Goal: Task Accomplishment & Management: Manage account settings

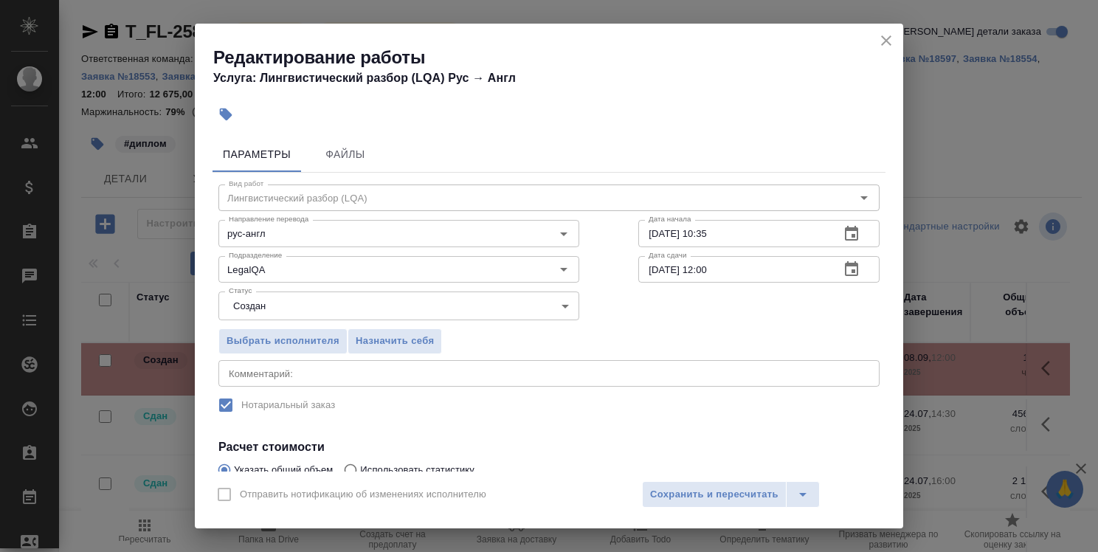
scroll to position [74, 0]
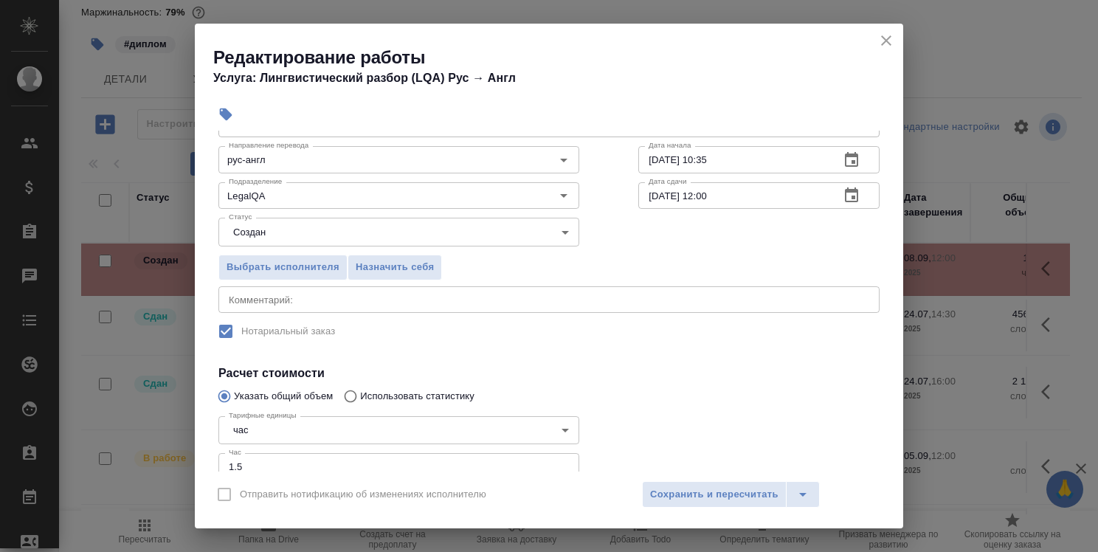
click at [234, 460] on input "1.5" at bounding box center [399, 466] width 361 height 27
type input "5"
type input "0.6"
click at [718, 493] on span "Сохранить и пересчитать" at bounding box center [714, 494] width 128 height 17
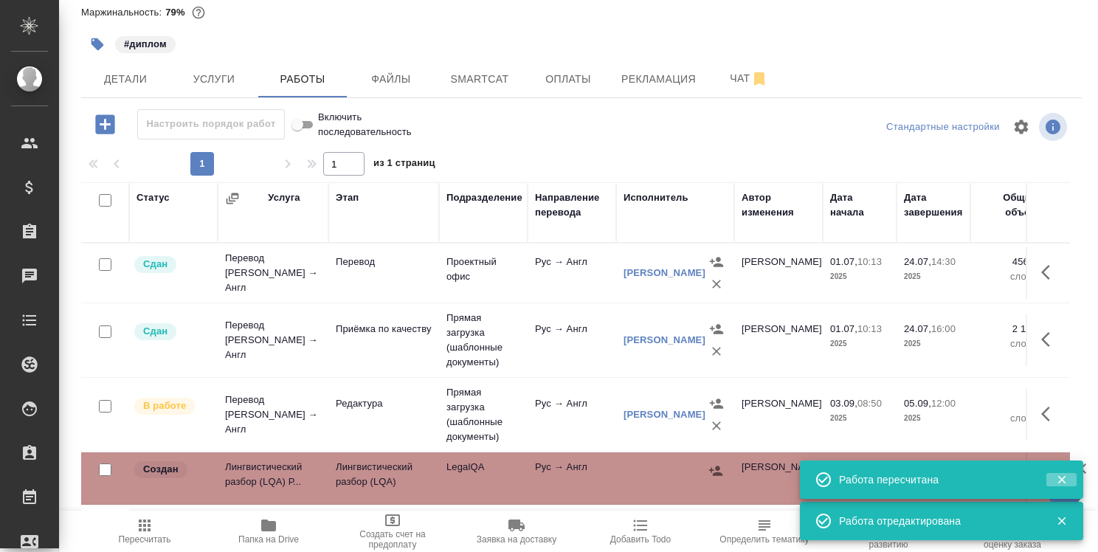
click at [1061, 484] on icon "button" at bounding box center [1062, 479] width 13 height 13
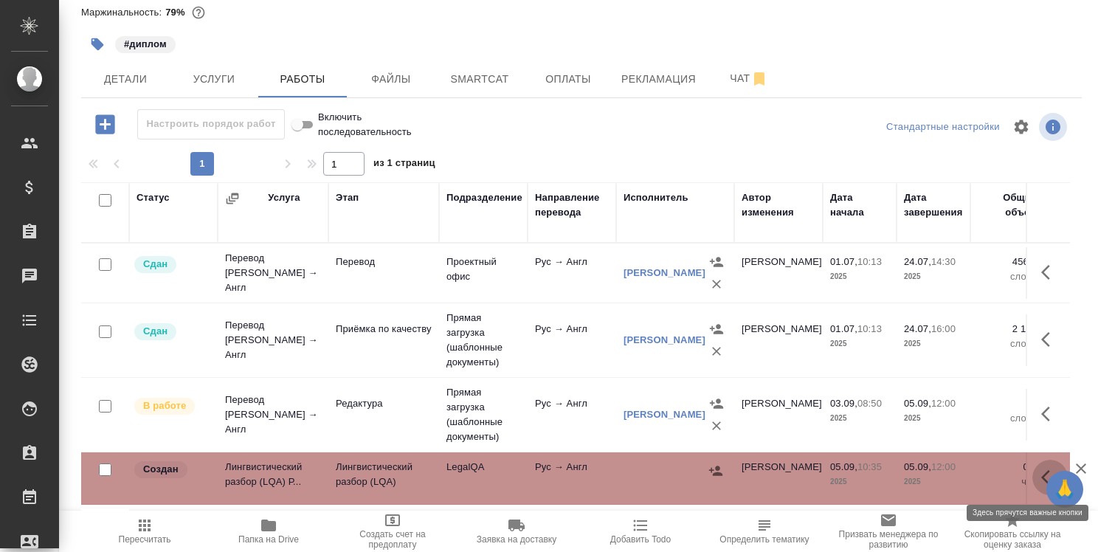
click at [1042, 472] on icon "button" at bounding box center [1046, 477] width 9 height 15
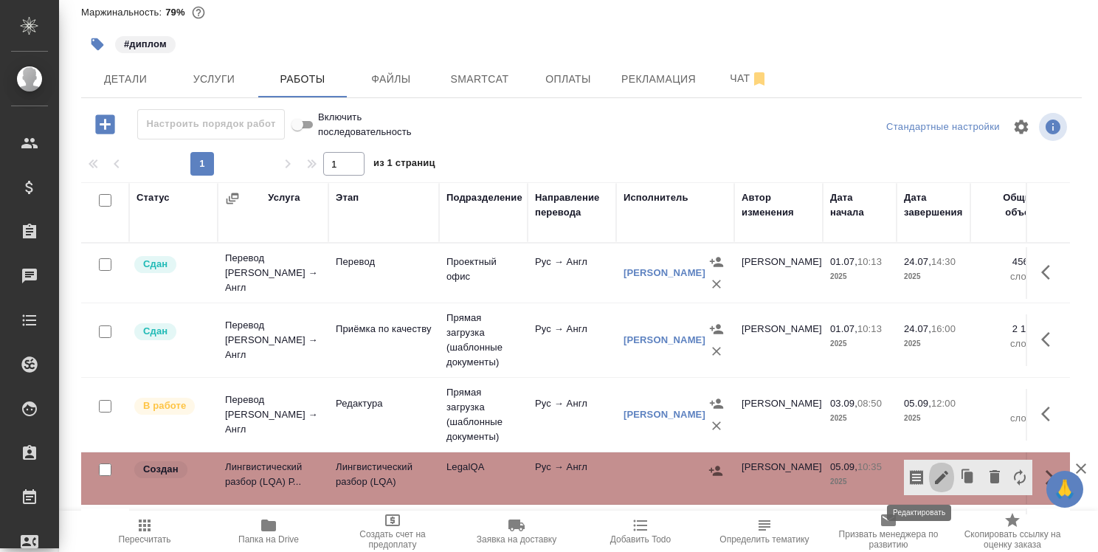
click at [933, 472] on icon "button" at bounding box center [942, 478] width 18 height 18
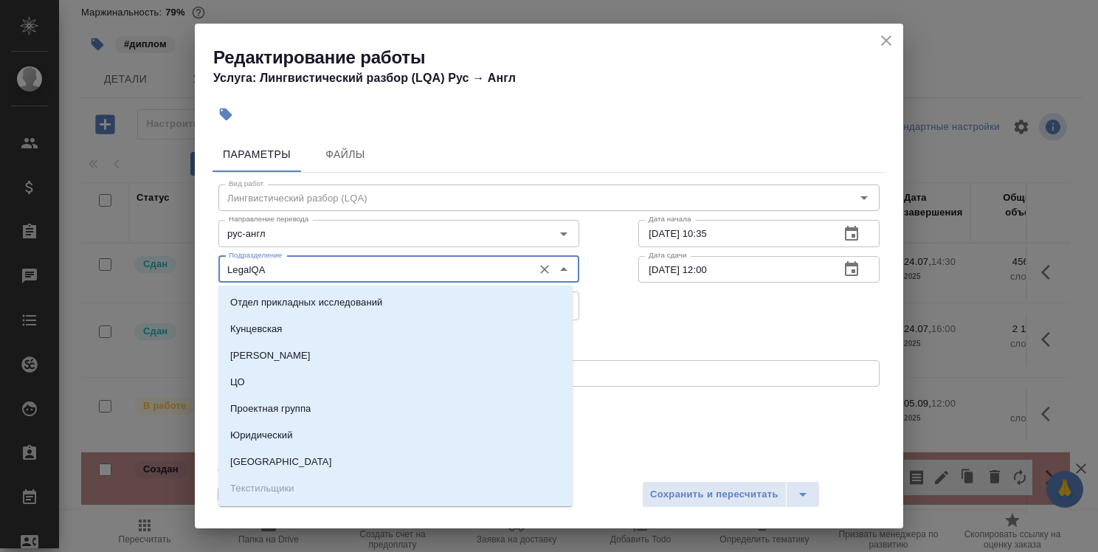
click at [447, 277] on input "LegalQA" at bounding box center [374, 270] width 303 height 18
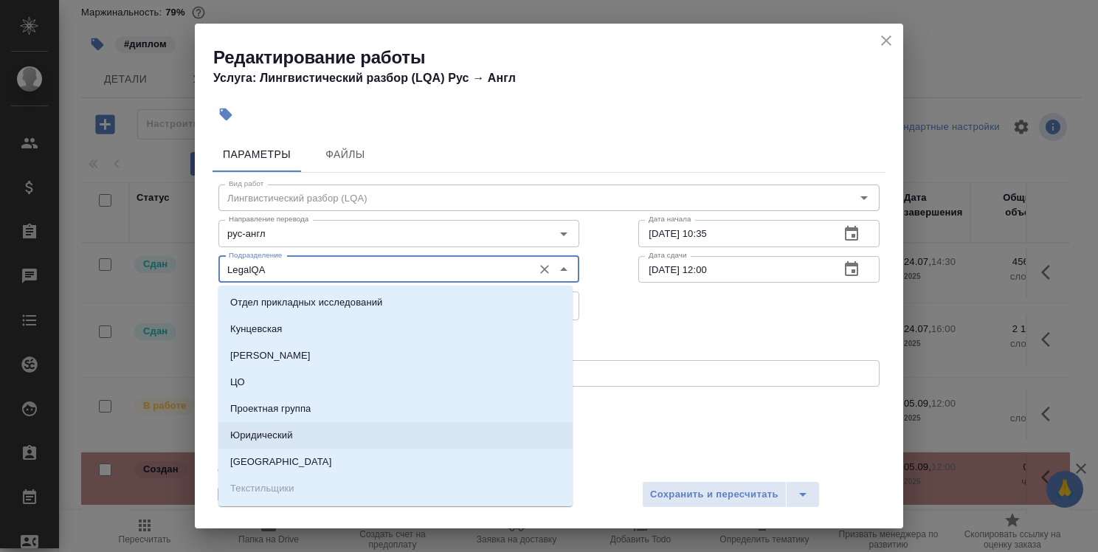
click at [518, 441] on li "Юридический" at bounding box center [396, 435] width 354 height 27
type input "Юридический"
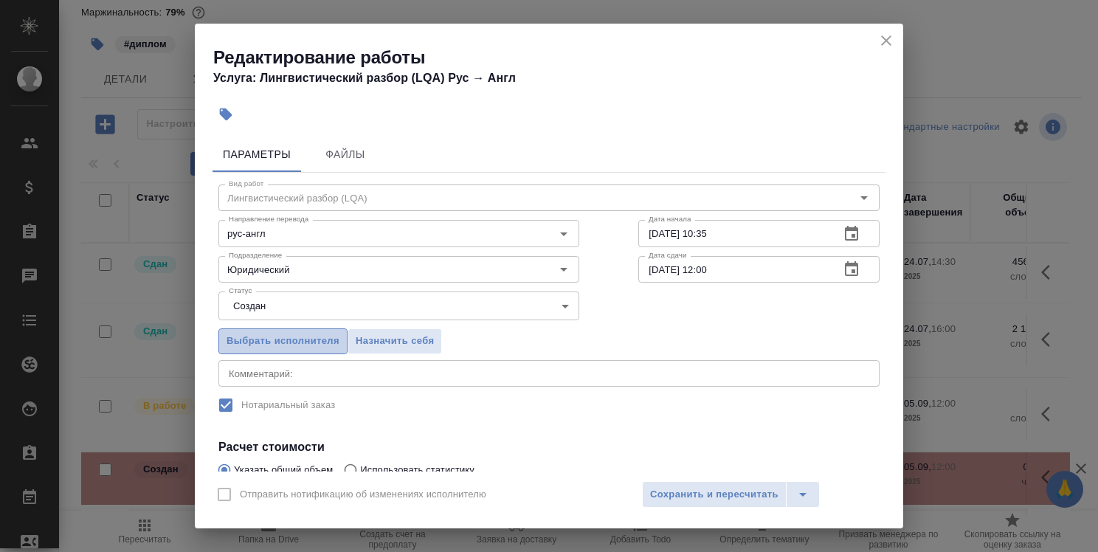
click at [330, 334] on span "Выбрать исполнителя" at bounding box center [283, 341] width 113 height 17
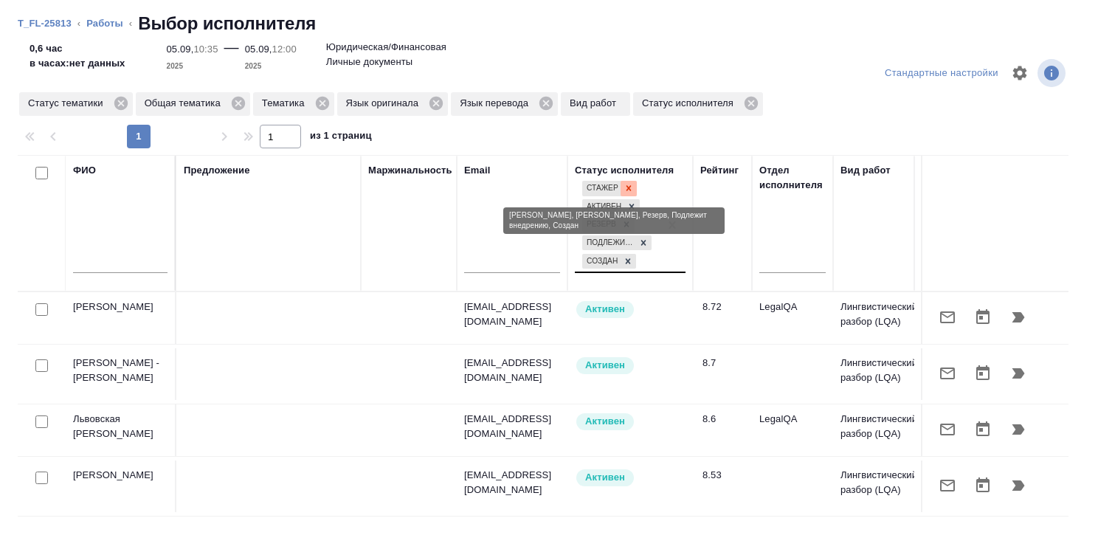
click at [625, 190] on icon at bounding box center [629, 188] width 10 height 10
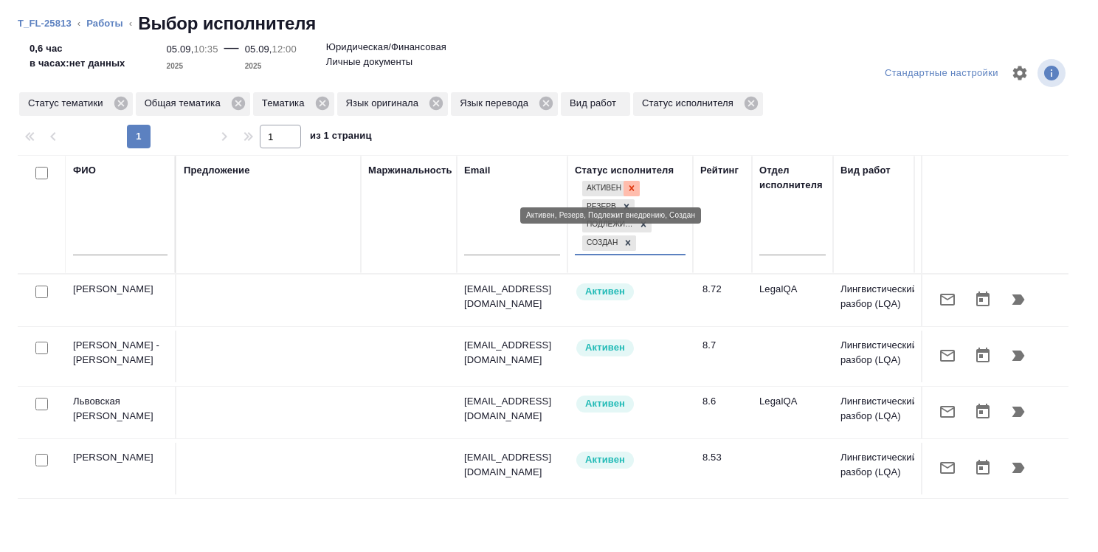
click at [632, 190] on icon at bounding box center [632, 188] width 10 height 10
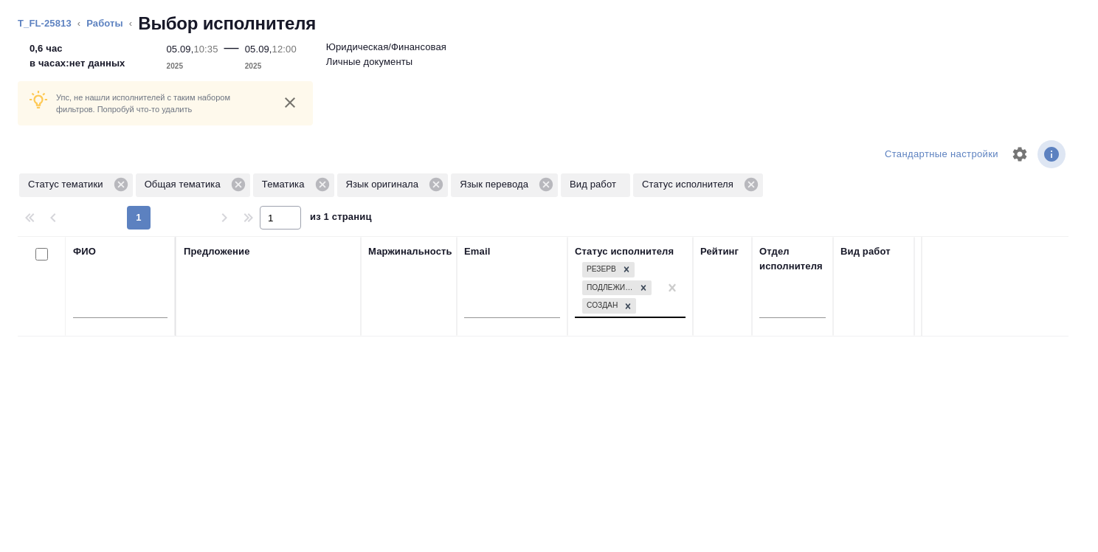
click at [632, 190] on div "Статус тематики Общая тематика Тематика Язык оригинала Язык перевода Вид работ …" at bounding box center [391, 185] width 747 height 27
click at [630, 272] on icon at bounding box center [627, 269] width 10 height 10
click at [641, 283] on icon at bounding box center [644, 286] width 10 height 10
click at [623, 306] on icon at bounding box center [628, 302] width 10 height 10
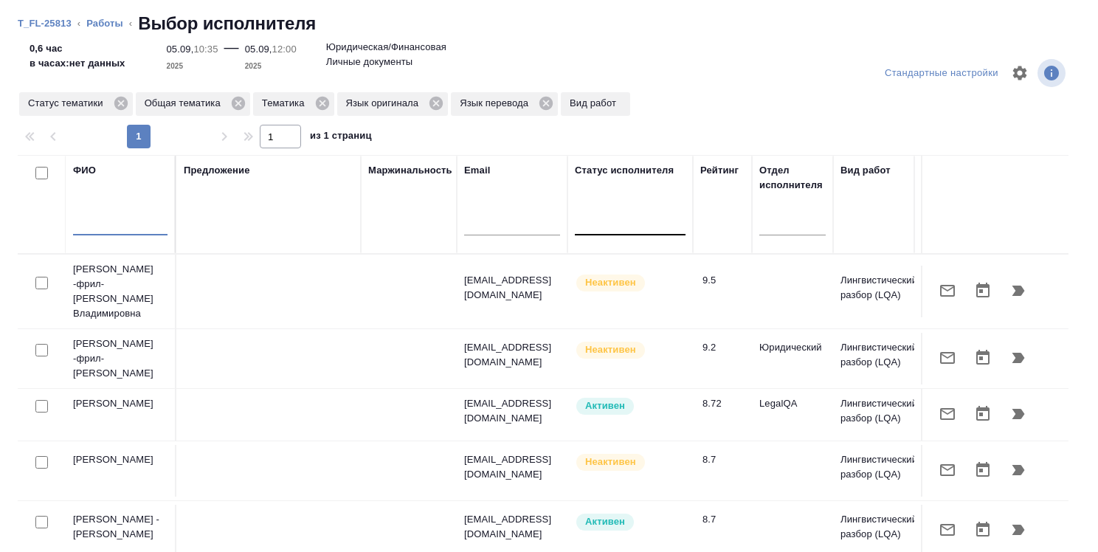
click at [117, 221] on input "text" at bounding box center [120, 226] width 94 height 18
type input "P"
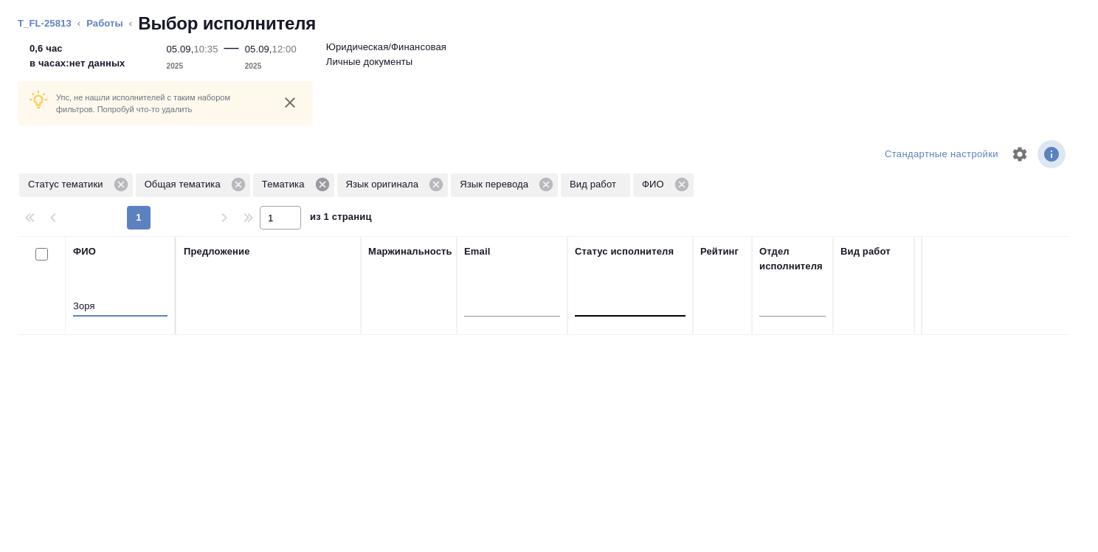
type input "Зоря"
click at [322, 186] on icon at bounding box center [321, 184] width 13 height 13
click at [235, 187] on icon at bounding box center [238, 184] width 13 height 13
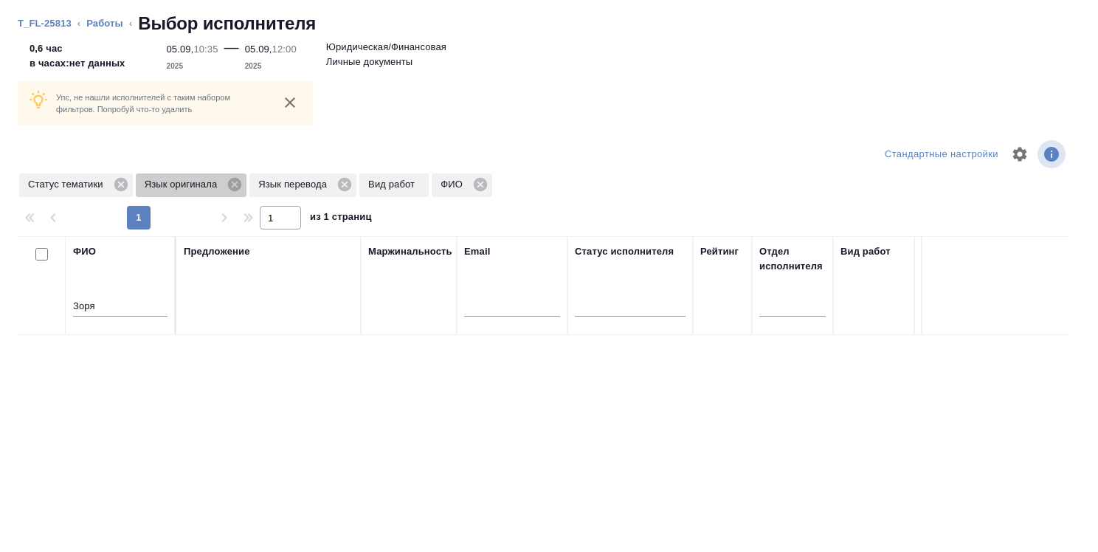
click at [235, 187] on icon at bounding box center [234, 184] width 13 height 13
click at [235, 187] on icon at bounding box center [230, 184] width 13 height 13
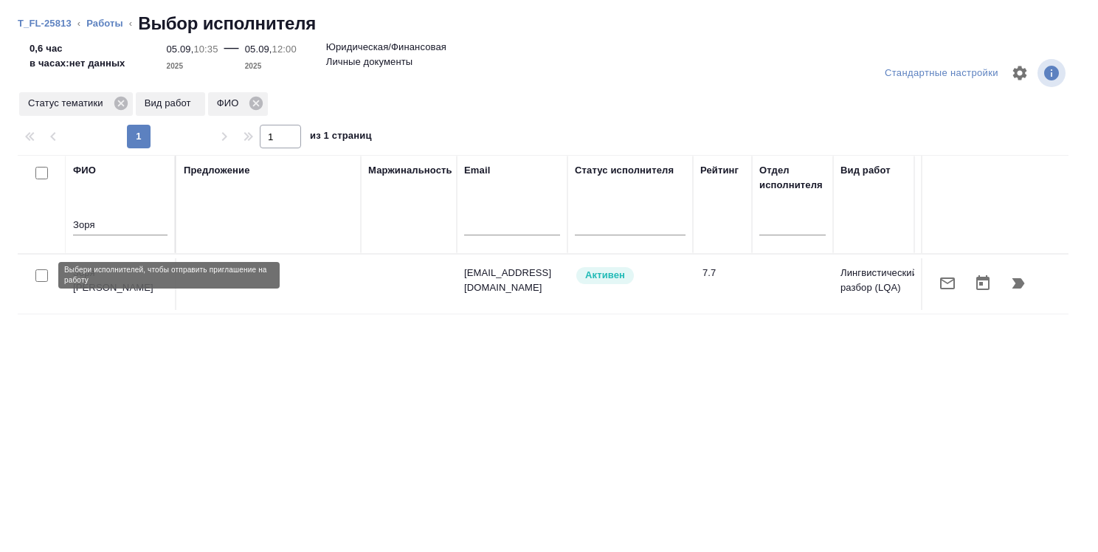
click at [45, 273] on input "checkbox" at bounding box center [41, 275] width 13 height 13
checkbox input "true"
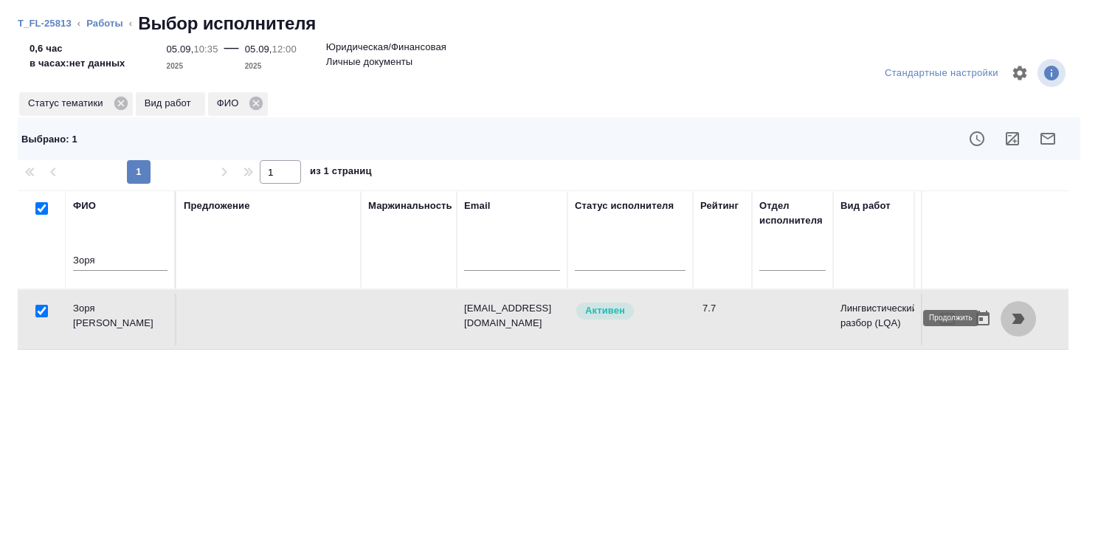
click at [1013, 322] on icon "button" at bounding box center [1019, 319] width 13 height 10
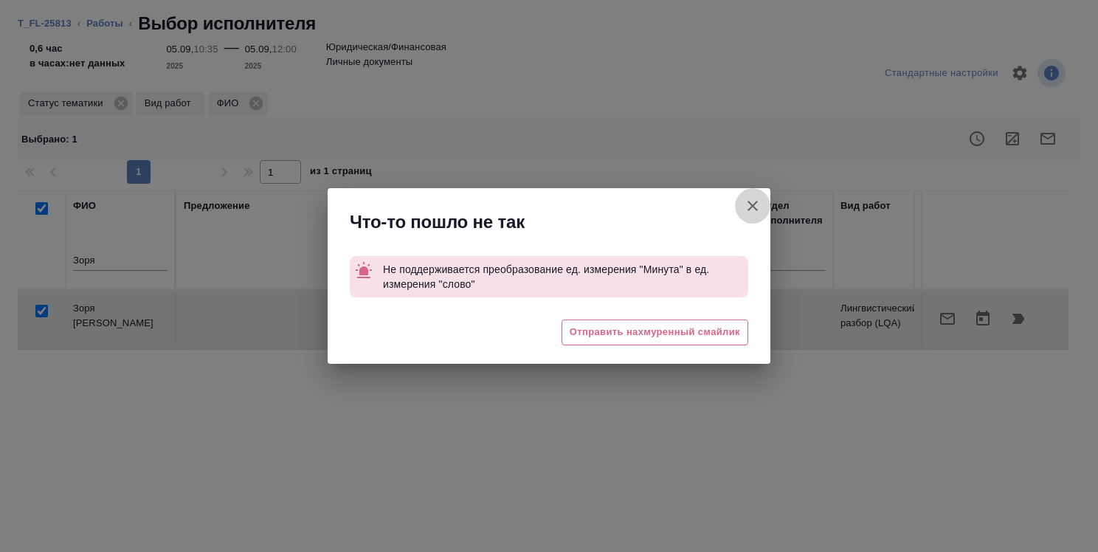
click at [751, 203] on icon "button" at bounding box center [753, 206] width 18 height 18
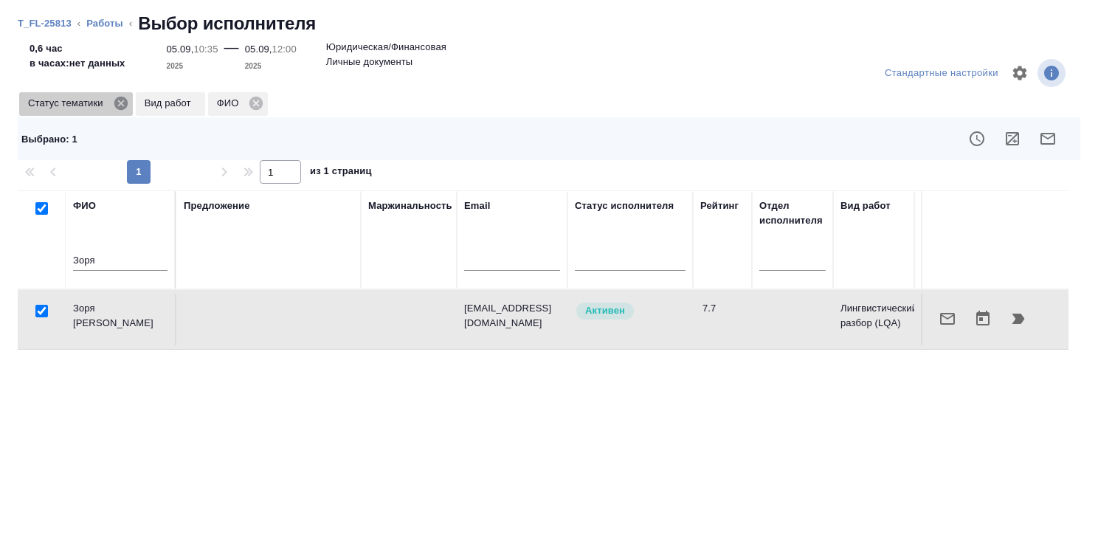
click at [121, 100] on icon at bounding box center [120, 103] width 13 height 13
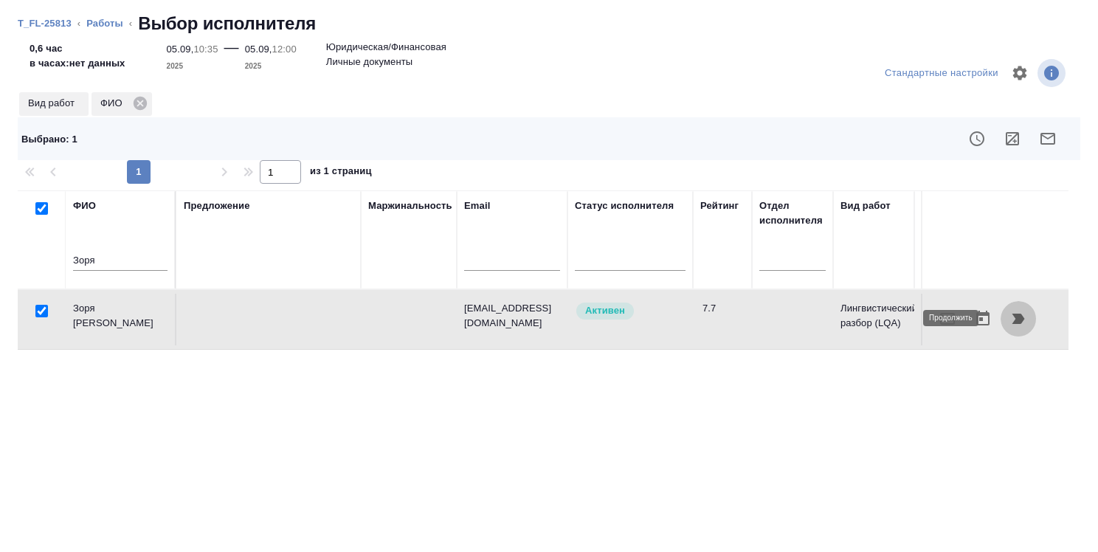
click at [1010, 313] on icon "button" at bounding box center [1019, 319] width 18 height 18
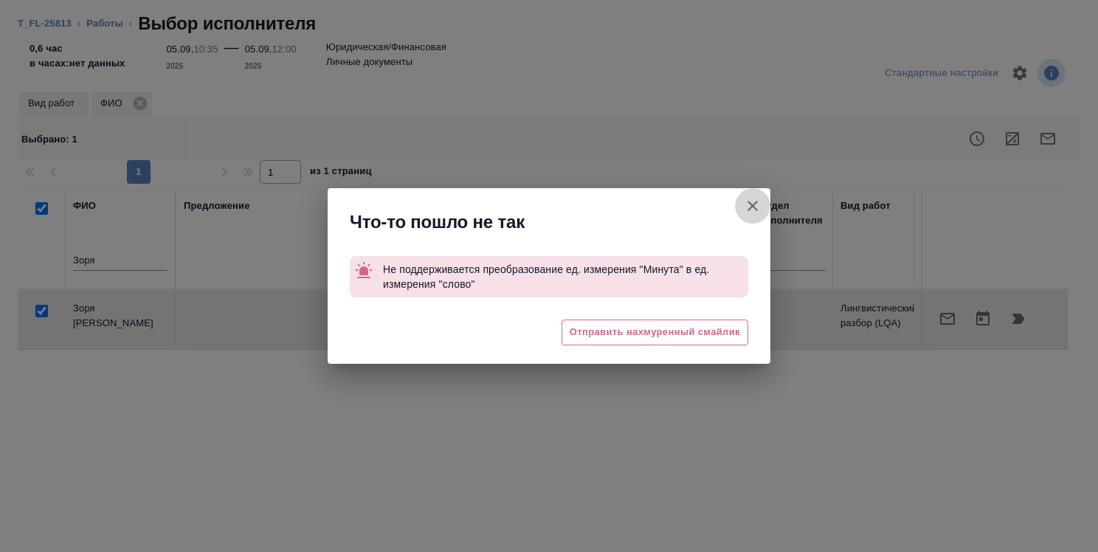
click at [753, 206] on icon "button" at bounding box center [753, 206] width 10 height 10
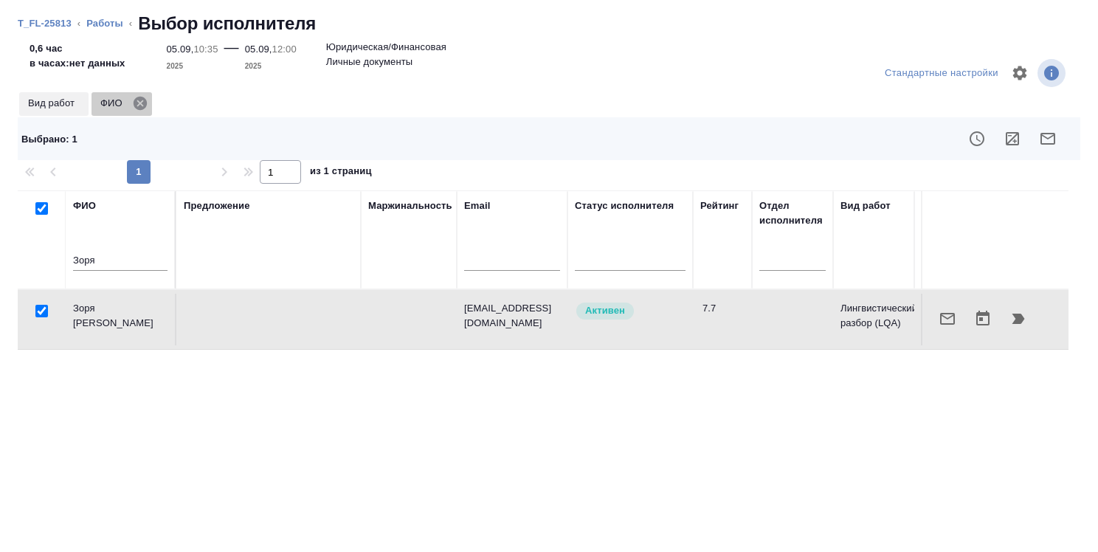
click at [140, 105] on icon at bounding box center [140, 103] width 13 height 13
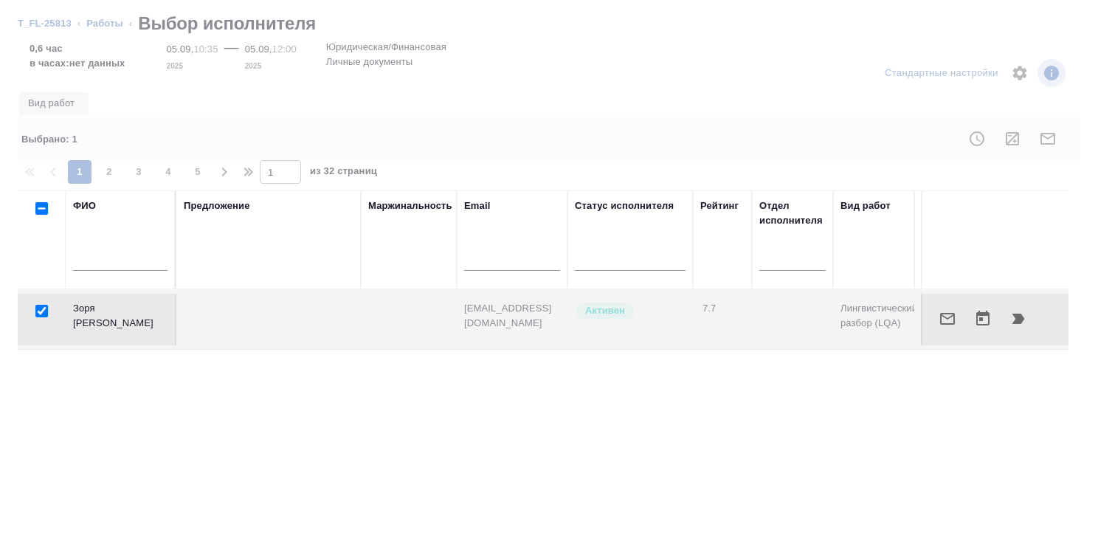
checkbox input "false"
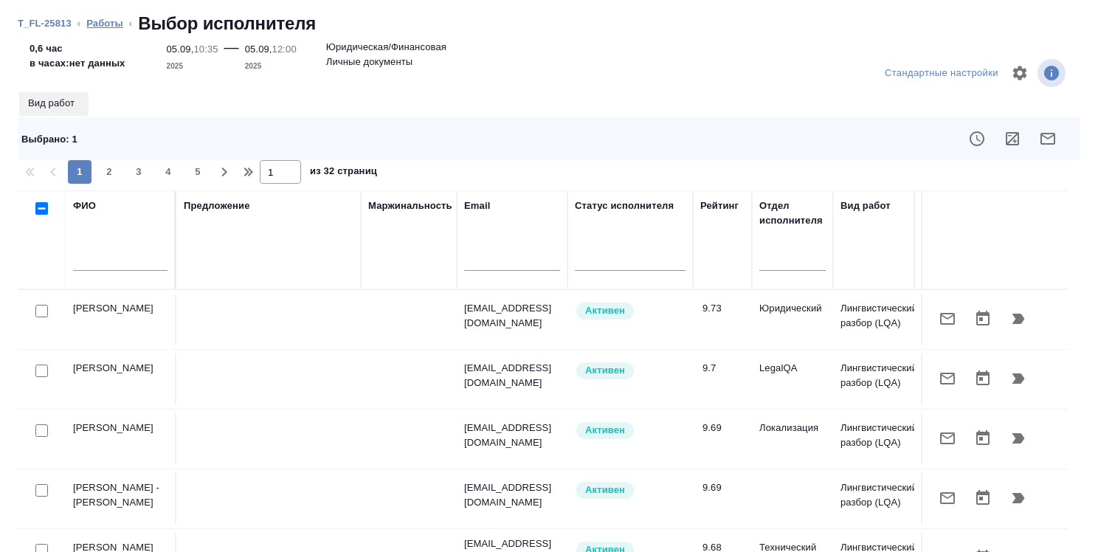
click at [112, 21] on link "Работы" at bounding box center [104, 23] width 37 height 11
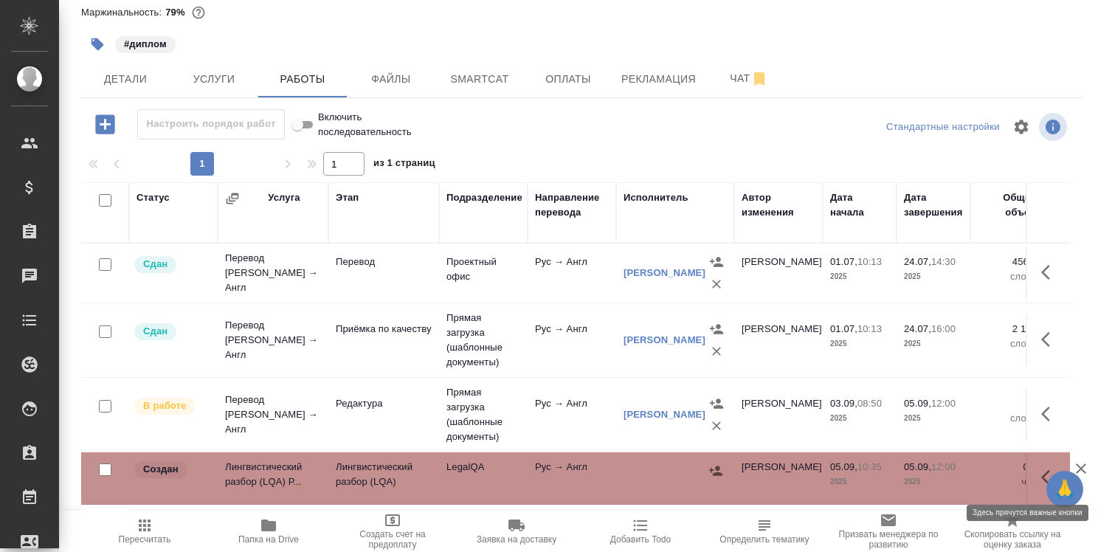
click at [1042, 476] on icon "button" at bounding box center [1051, 478] width 18 height 18
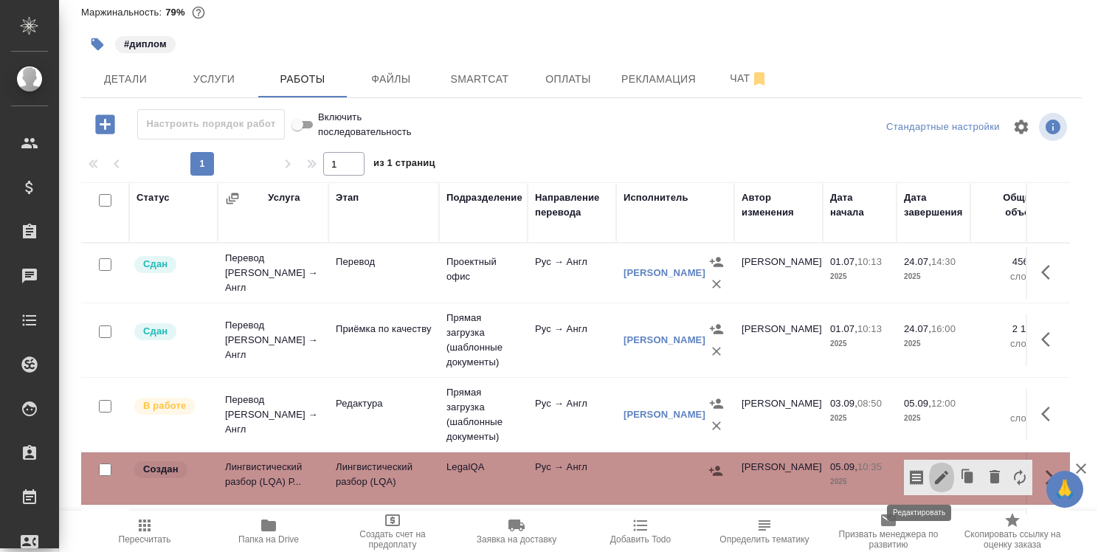
click at [933, 474] on icon "button" at bounding box center [942, 478] width 18 height 18
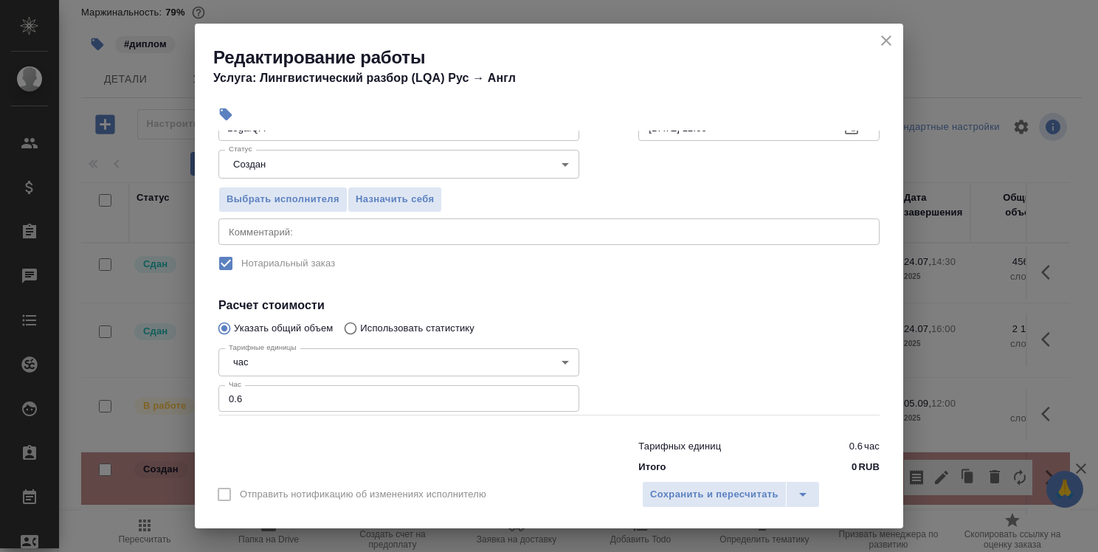
scroll to position [137, 0]
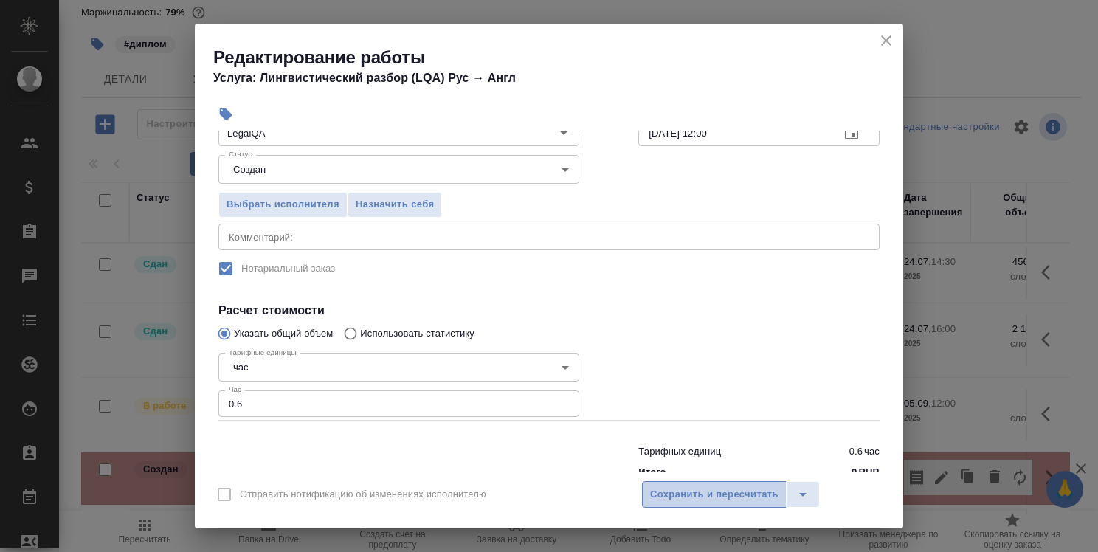
click at [762, 500] on span "Сохранить и пересчитать" at bounding box center [714, 494] width 128 height 17
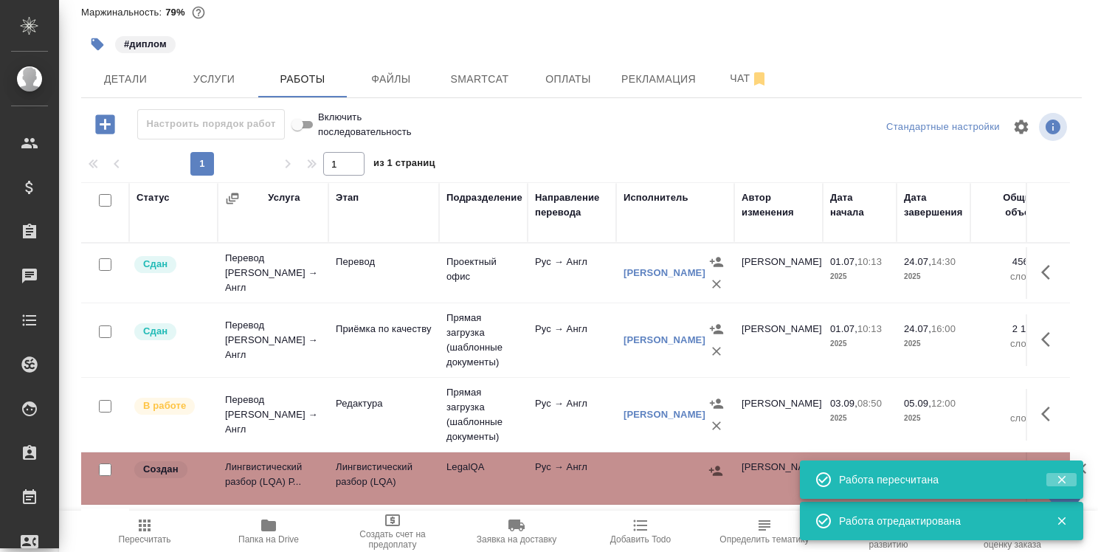
click at [1062, 476] on icon "button" at bounding box center [1062, 479] width 13 height 13
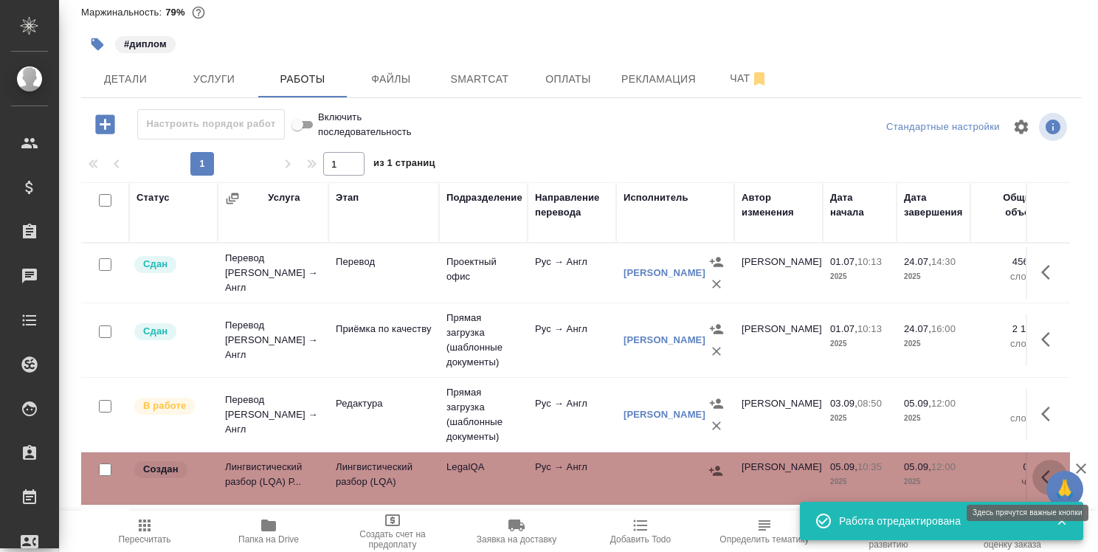
click at [1042, 481] on icon "button" at bounding box center [1051, 478] width 18 height 18
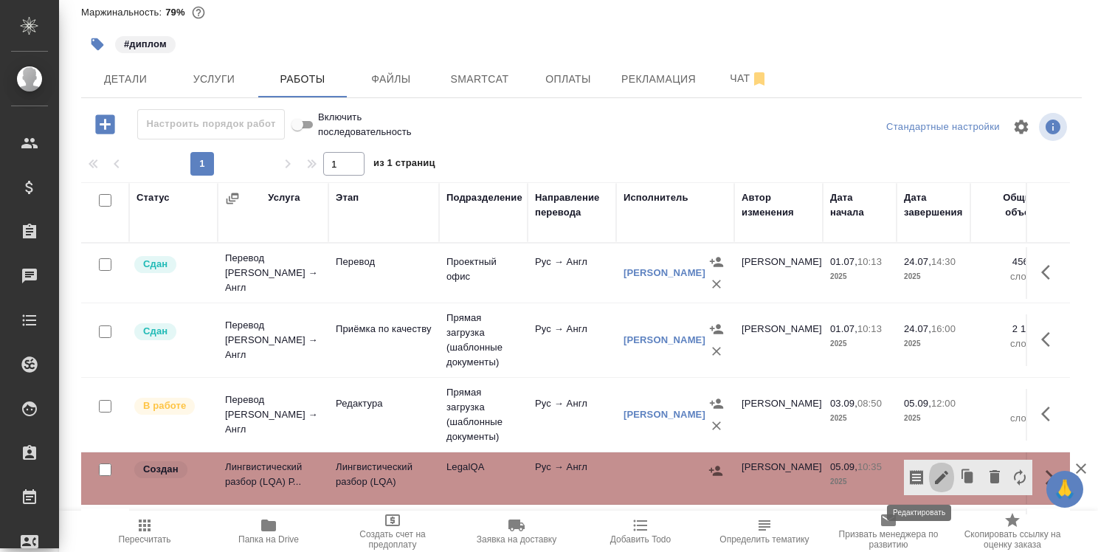
click at [935, 478] on icon "button" at bounding box center [941, 477] width 13 height 13
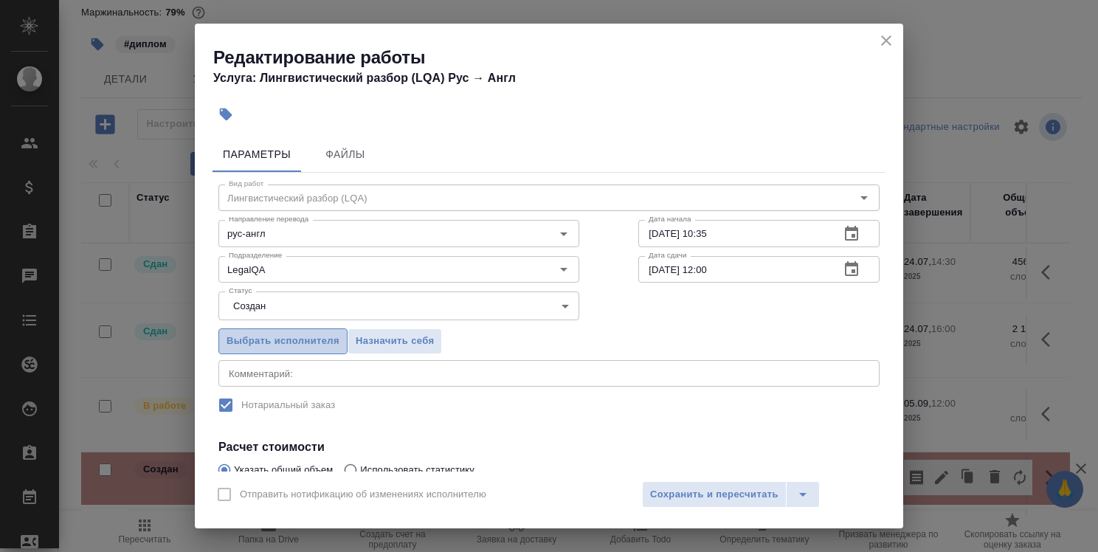
click at [323, 340] on span "Выбрать исполнителя" at bounding box center [283, 341] width 113 height 17
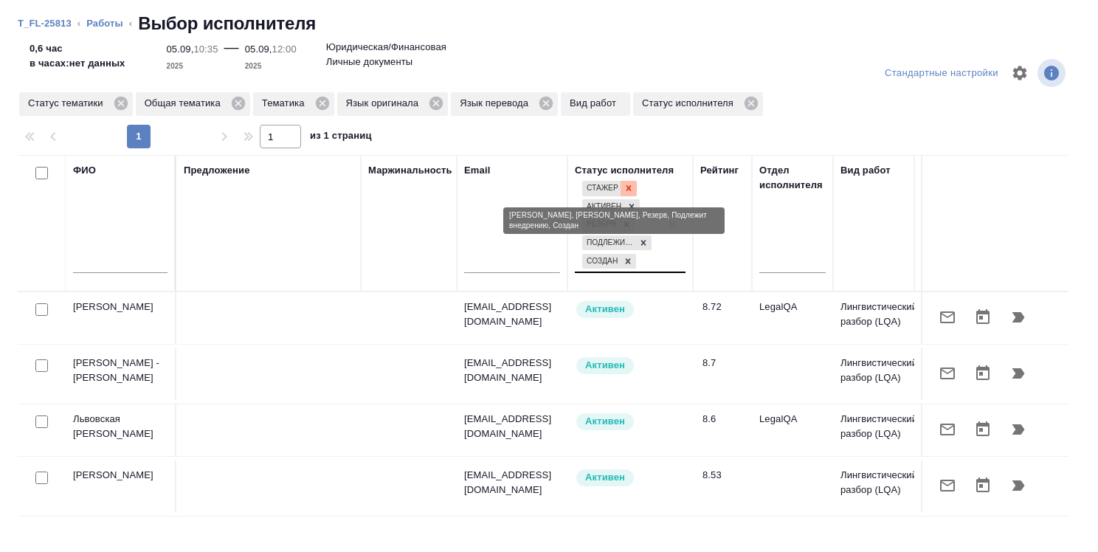
click at [627, 187] on icon at bounding box center [628, 188] width 5 height 5
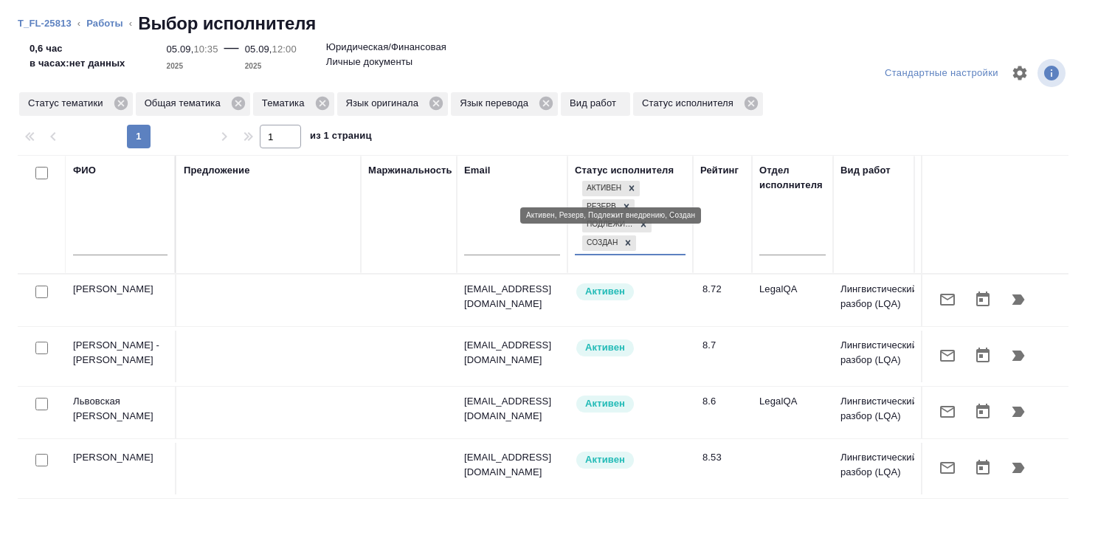
click at [627, 187] on icon at bounding box center [632, 188] width 10 height 10
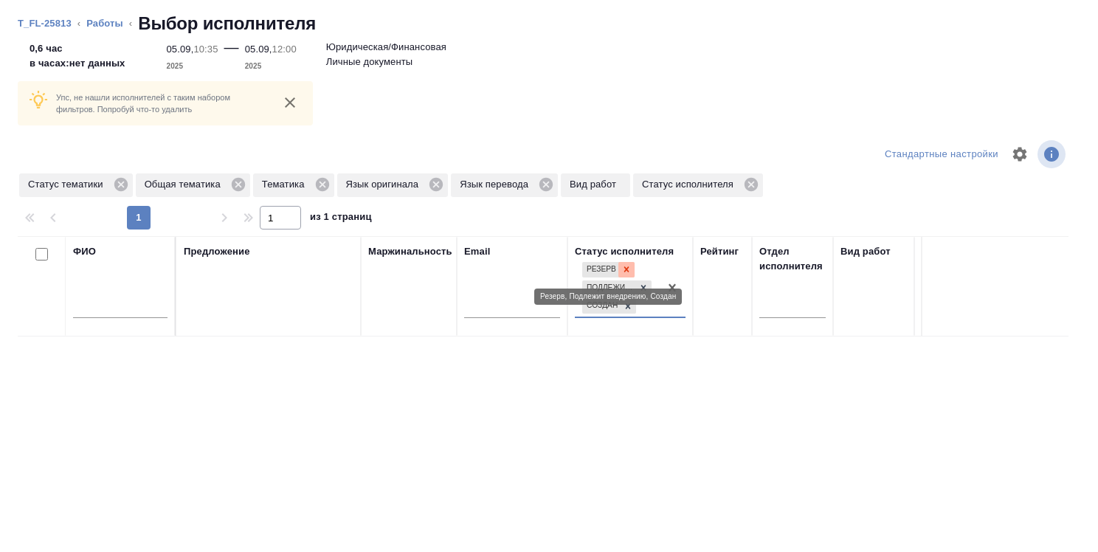
click at [624, 262] on div at bounding box center [627, 270] width 16 height 16
click at [641, 288] on icon at bounding box center [643, 285] width 5 height 5
click at [629, 298] on icon at bounding box center [628, 302] width 10 height 10
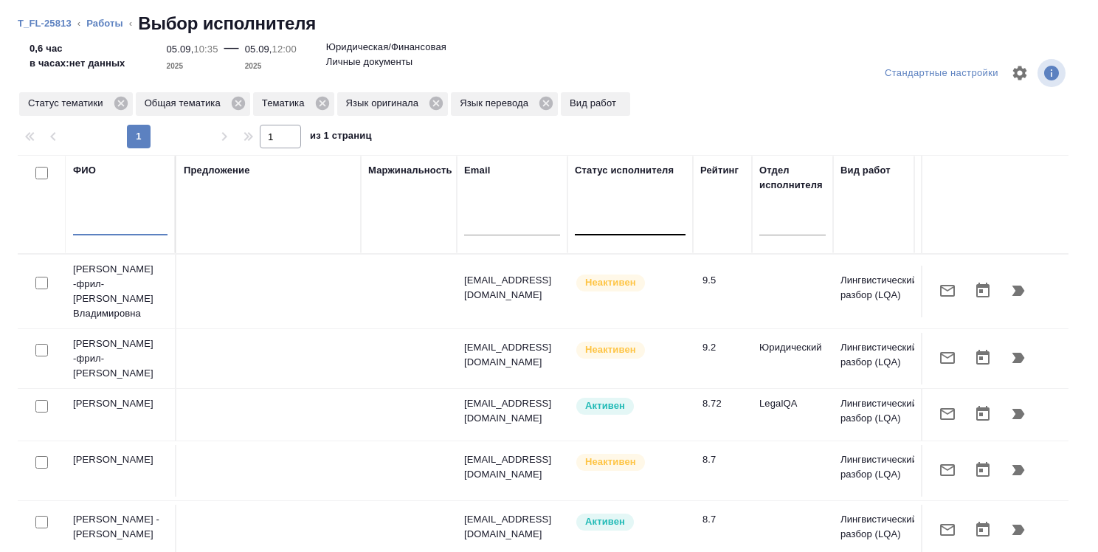
click at [119, 230] on input "text" at bounding box center [120, 226] width 94 height 18
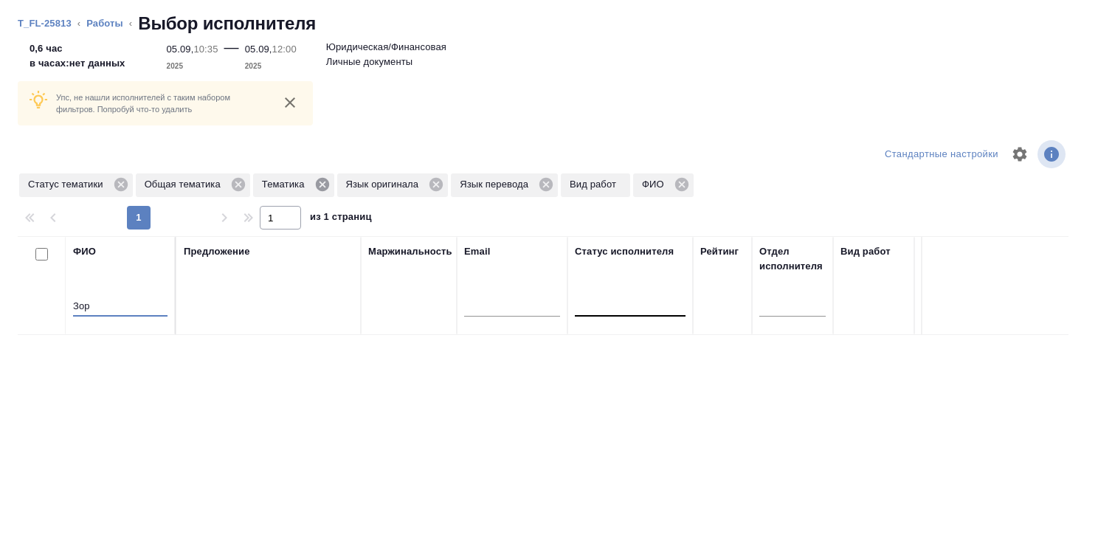
type input "Зор"
click at [316, 182] on icon at bounding box center [321, 184] width 13 height 13
click at [239, 180] on icon at bounding box center [238, 184] width 13 height 13
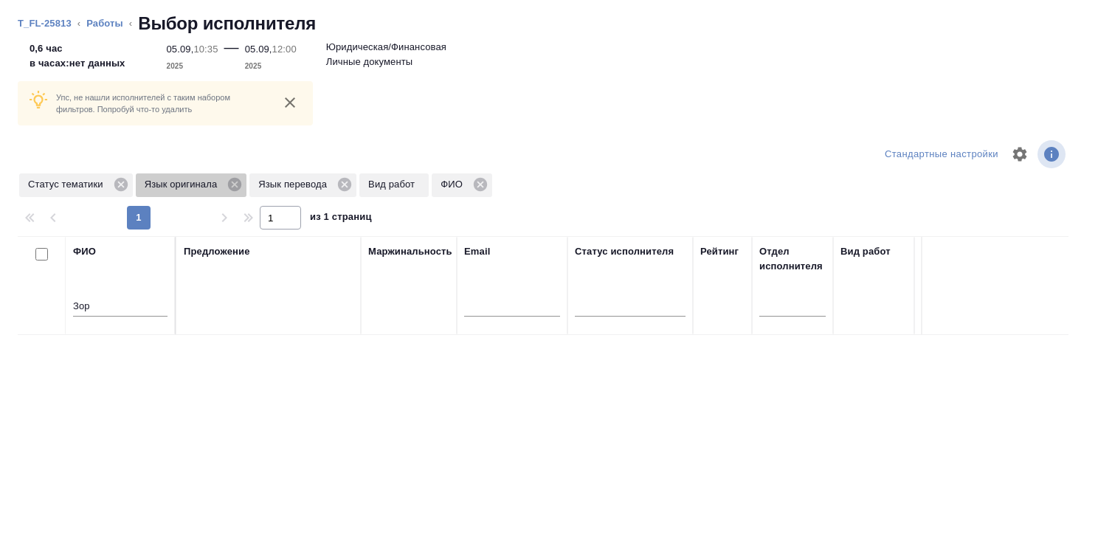
click at [239, 180] on icon at bounding box center [234, 184] width 13 height 13
click at [230, 185] on icon at bounding box center [230, 184] width 16 height 16
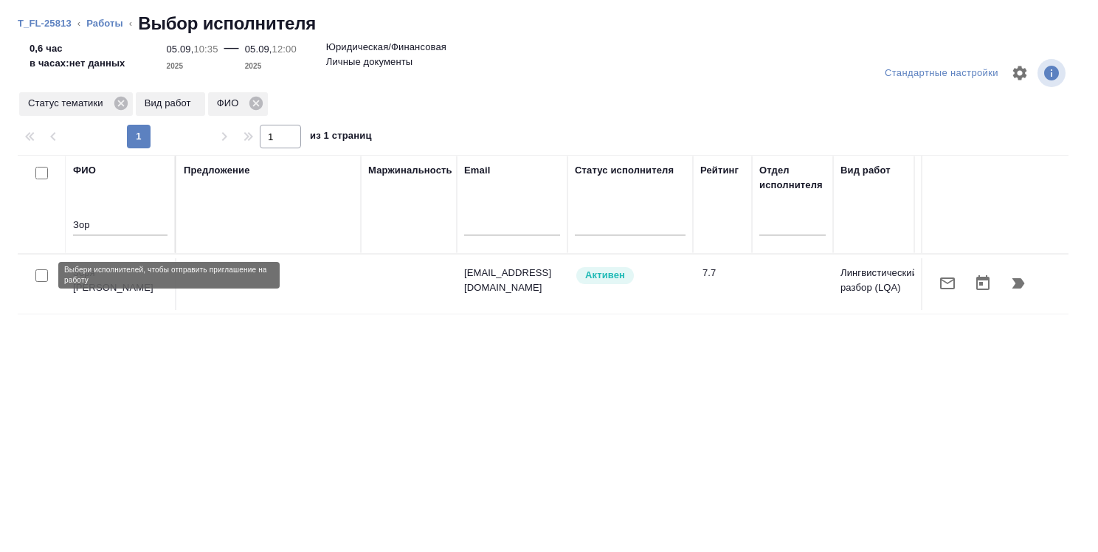
click at [43, 273] on input "checkbox" at bounding box center [41, 275] width 13 height 13
checkbox input "true"
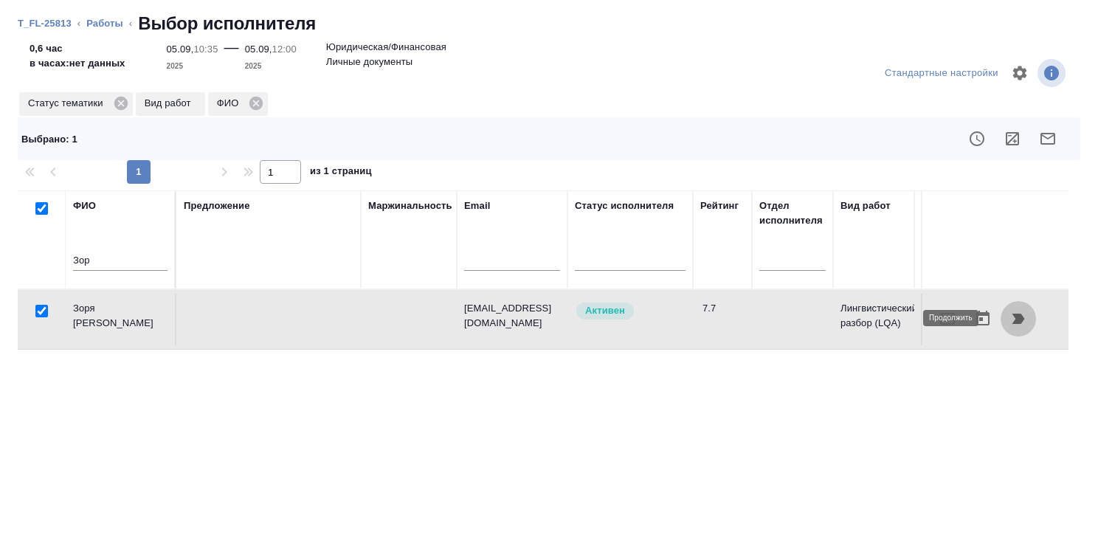
click at [1013, 315] on icon "button" at bounding box center [1019, 319] width 13 height 10
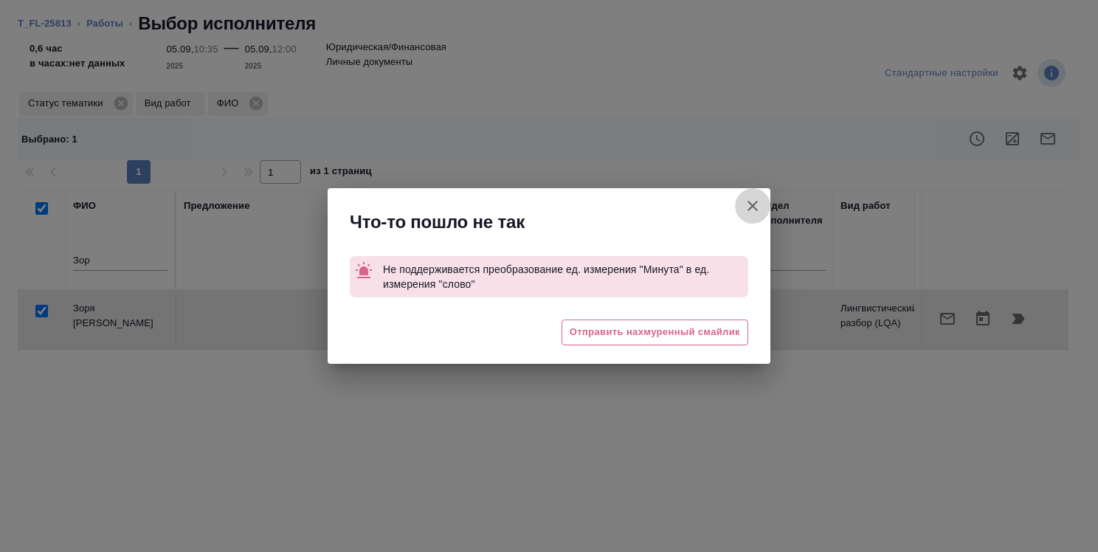
click at [754, 205] on icon "button" at bounding box center [753, 206] width 18 height 18
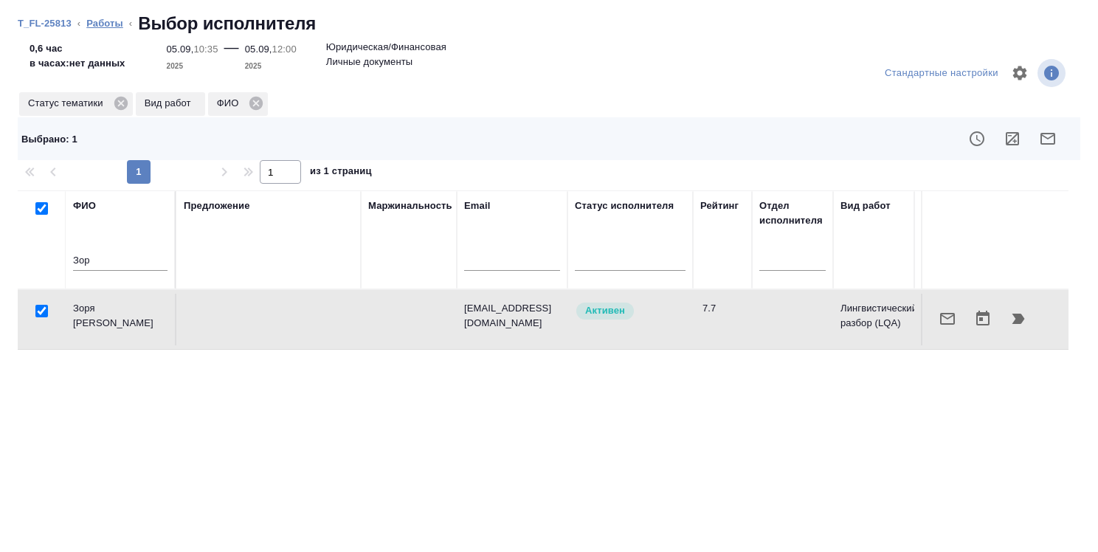
click at [106, 21] on link "Работы" at bounding box center [104, 23] width 37 height 11
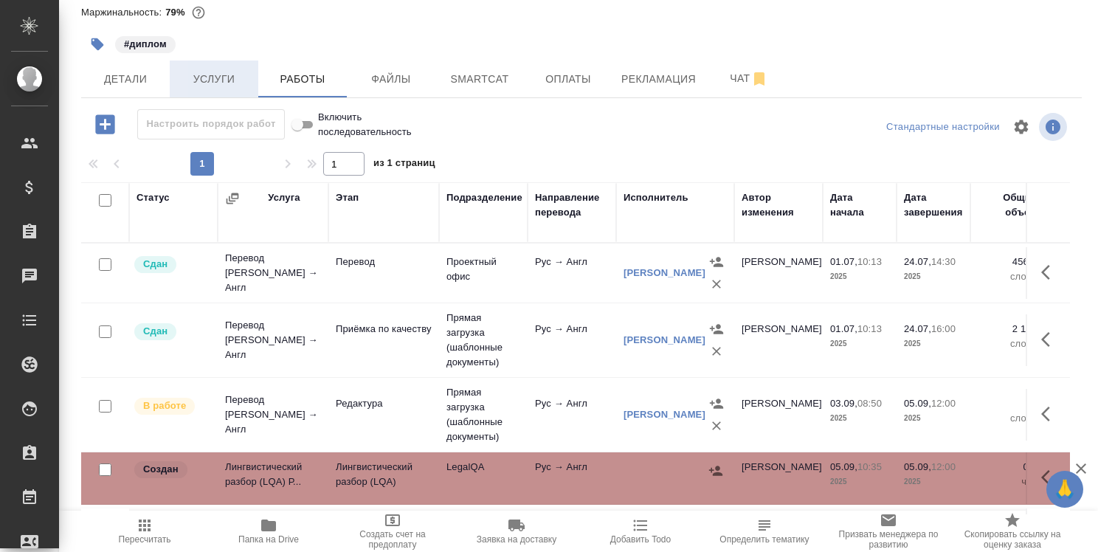
click at [201, 92] on button "Услуги" at bounding box center [214, 79] width 89 height 37
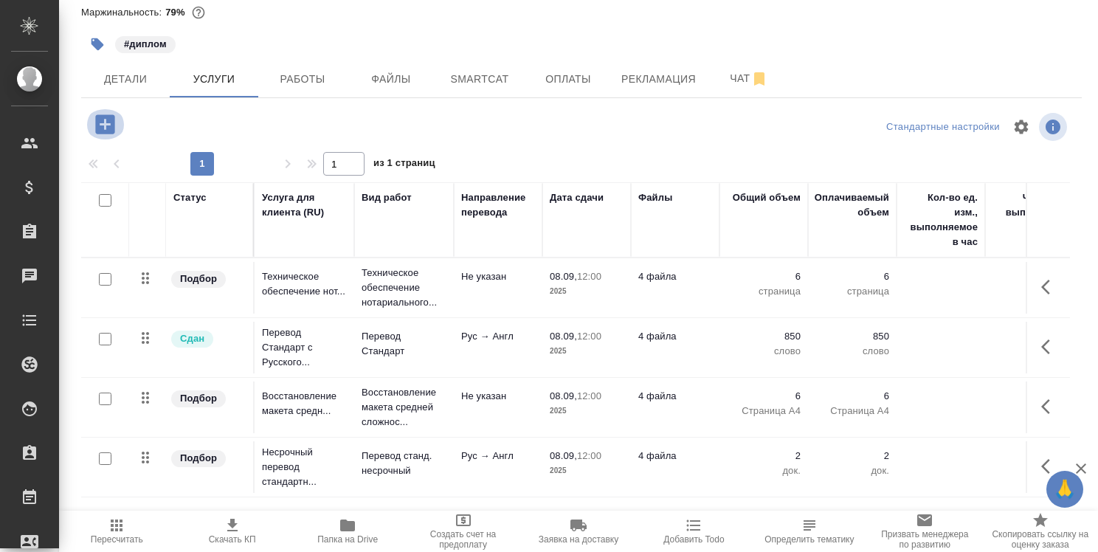
click at [103, 125] on icon "button" at bounding box center [104, 123] width 19 height 19
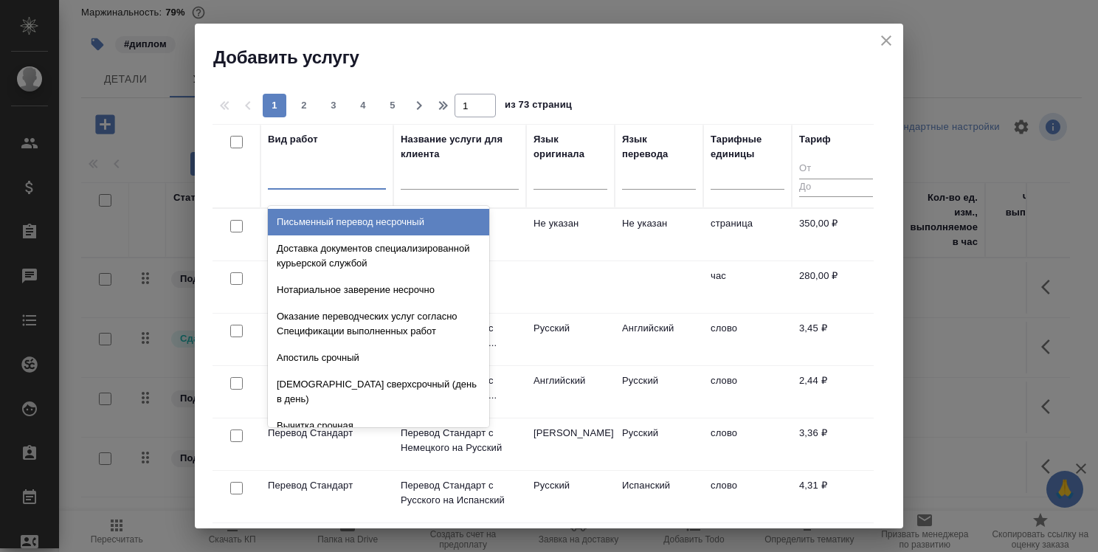
click at [362, 175] on div at bounding box center [327, 174] width 118 height 21
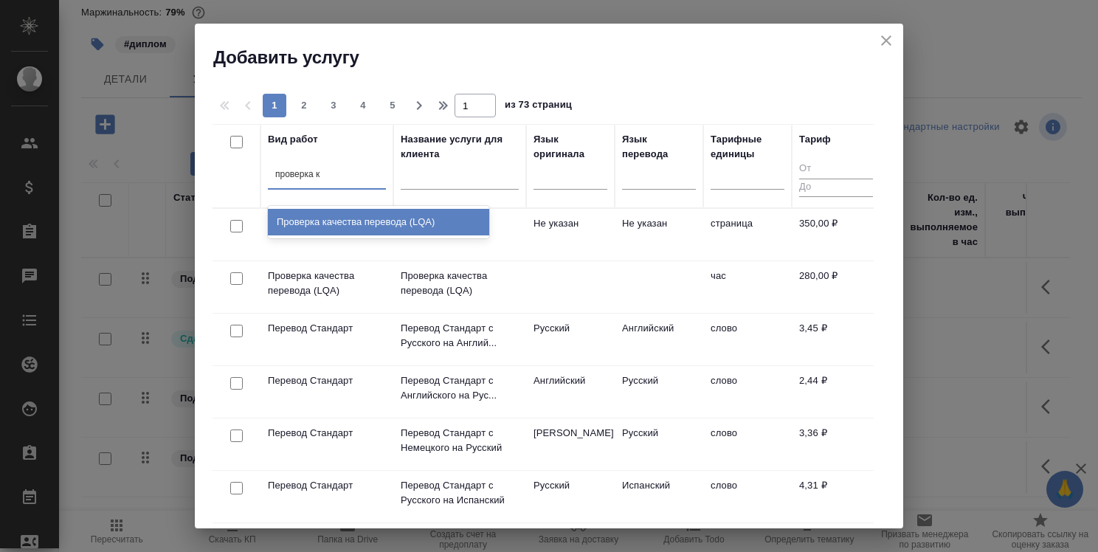
type input "проверка ка"
click at [387, 216] on div "Проверка качества перевода (LQA)" at bounding box center [378, 222] width 221 height 27
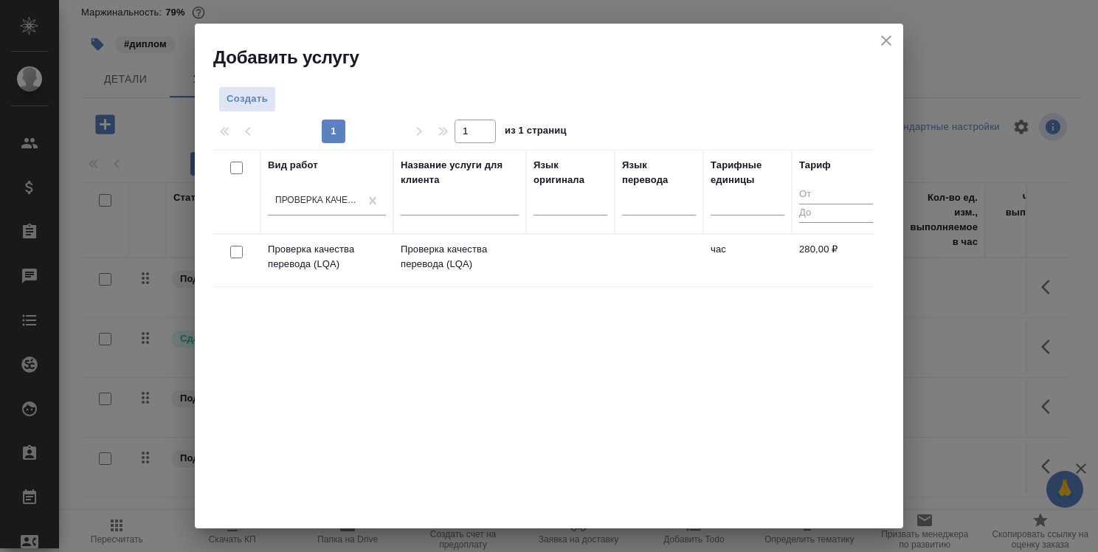
click at [495, 365] on div "Вид работ Проверка качества перевода (LQA) Название услуги для клиента Язык ори…" at bounding box center [543, 371] width 661 height 443
click at [247, 101] on span "Создать" at bounding box center [247, 99] width 41 height 17
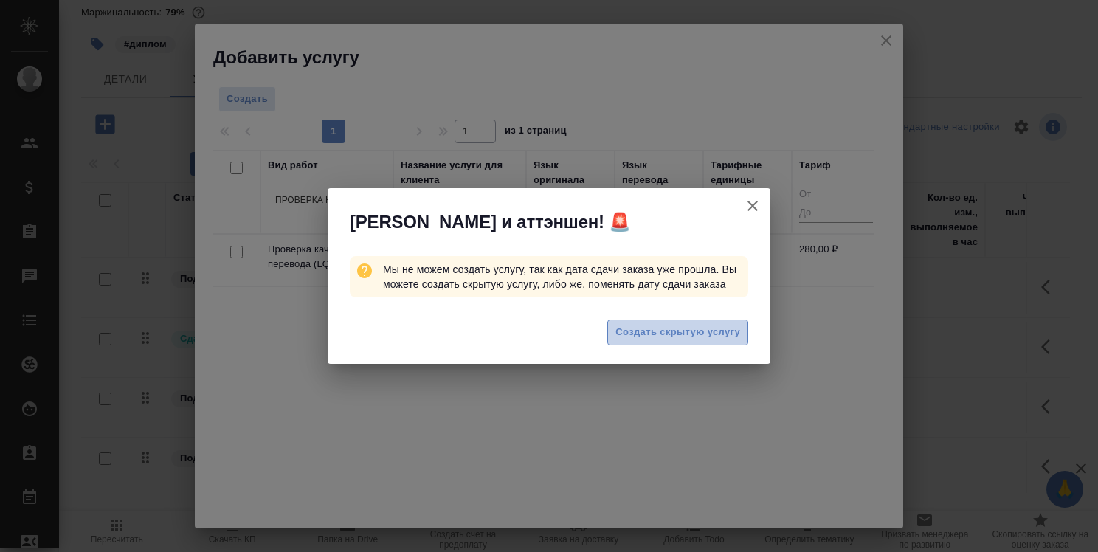
click at [656, 331] on span "Создать скрытую услугу" at bounding box center [678, 332] width 125 height 17
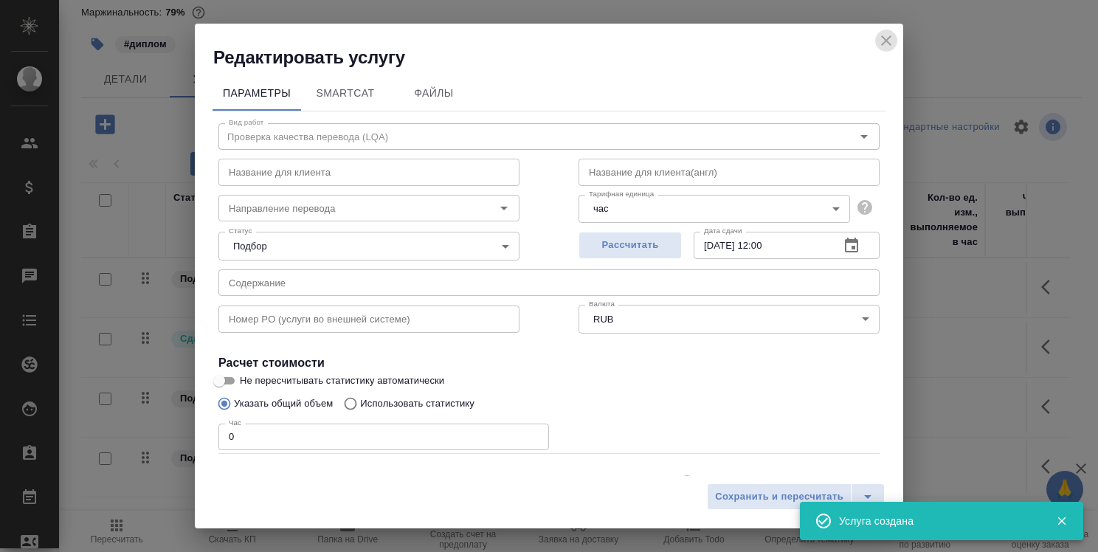
click at [885, 45] on icon "close" at bounding box center [887, 41] width 18 height 18
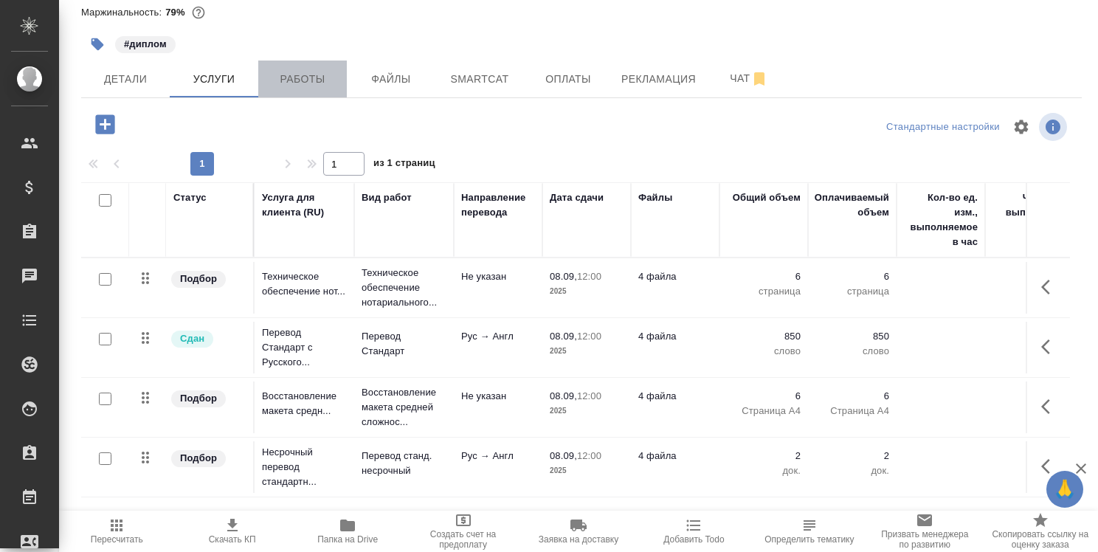
click at [321, 75] on span "Работы" at bounding box center [302, 79] width 71 height 18
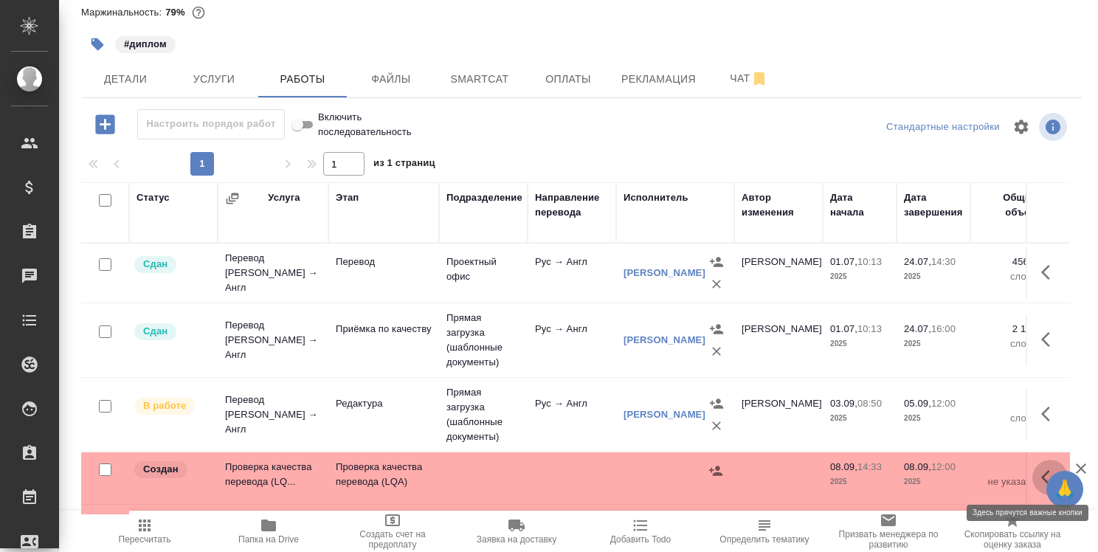
click at [1042, 474] on icon "button" at bounding box center [1046, 477] width 9 height 15
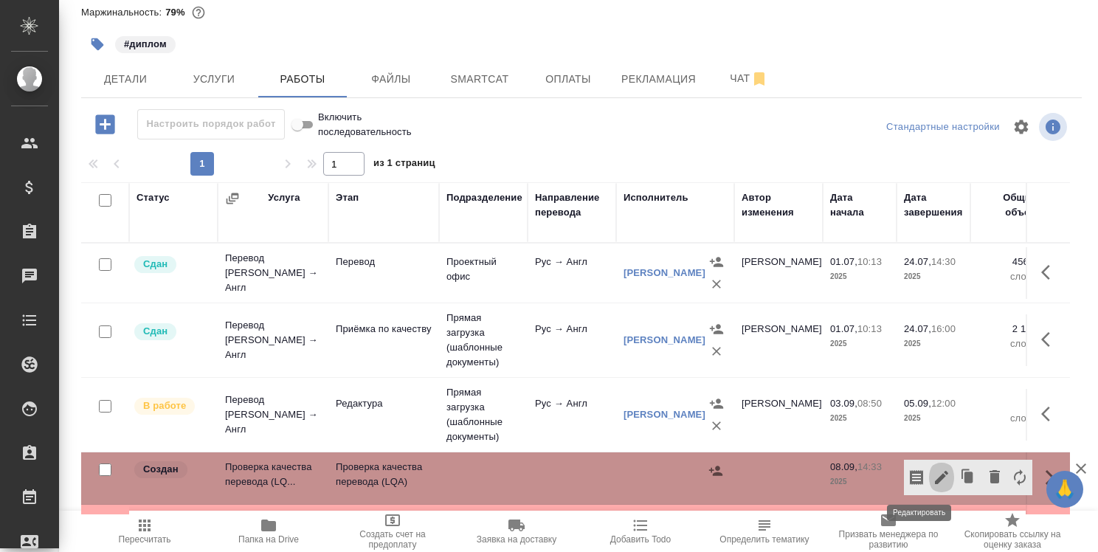
click at [935, 479] on icon "button" at bounding box center [941, 477] width 13 height 13
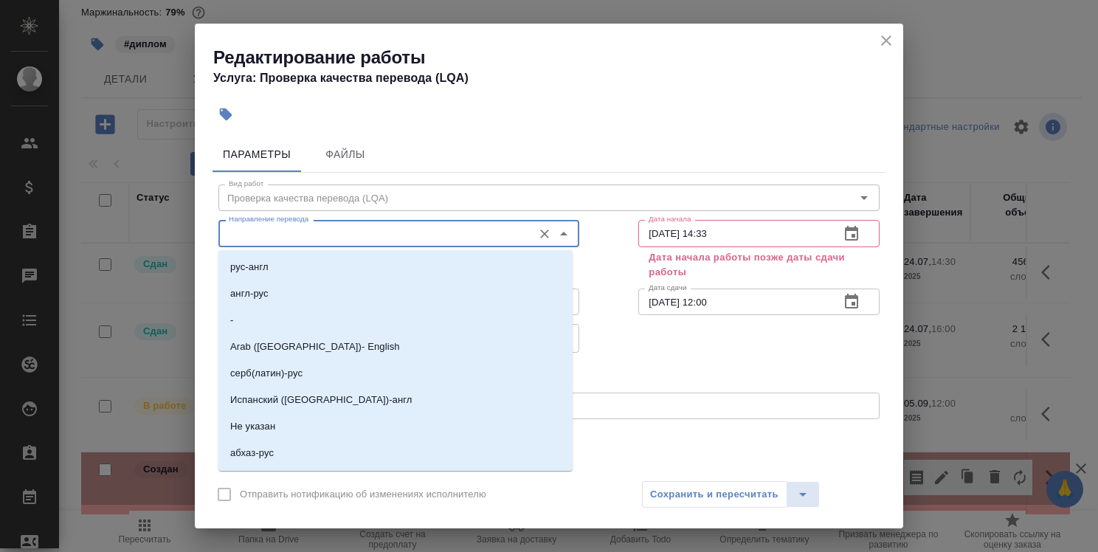
click at [486, 233] on input "Направление перевода" at bounding box center [374, 233] width 303 height 18
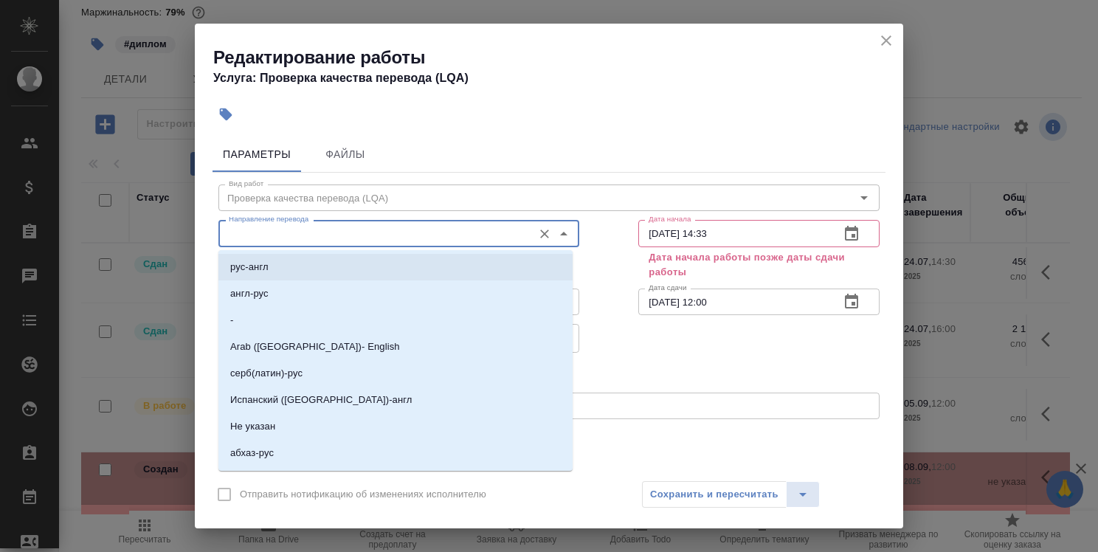
click at [461, 258] on li "рус-англ" at bounding box center [396, 267] width 354 height 27
type input "рус-англ"
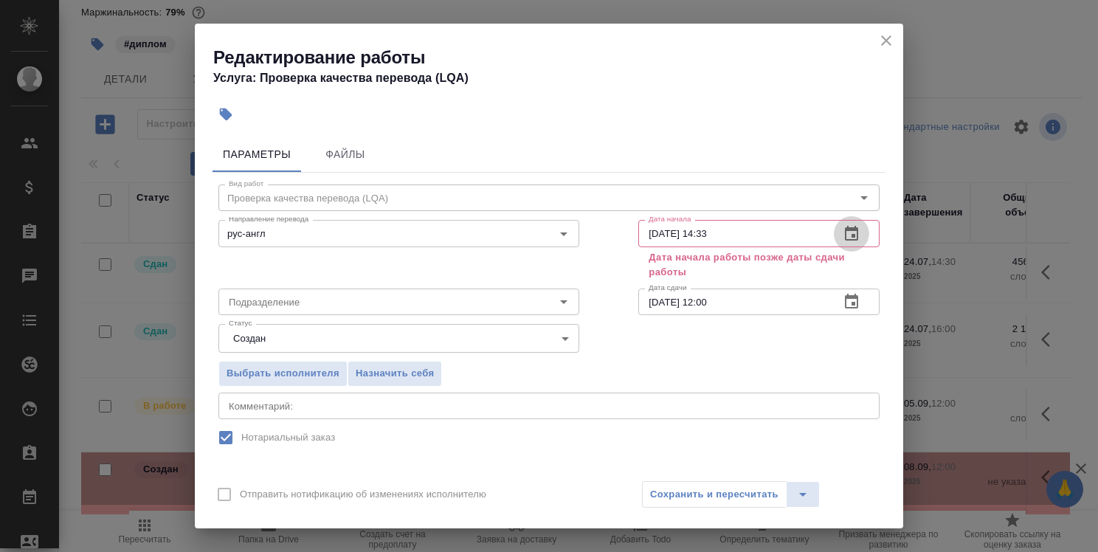
click at [847, 230] on icon "button" at bounding box center [852, 234] width 18 height 18
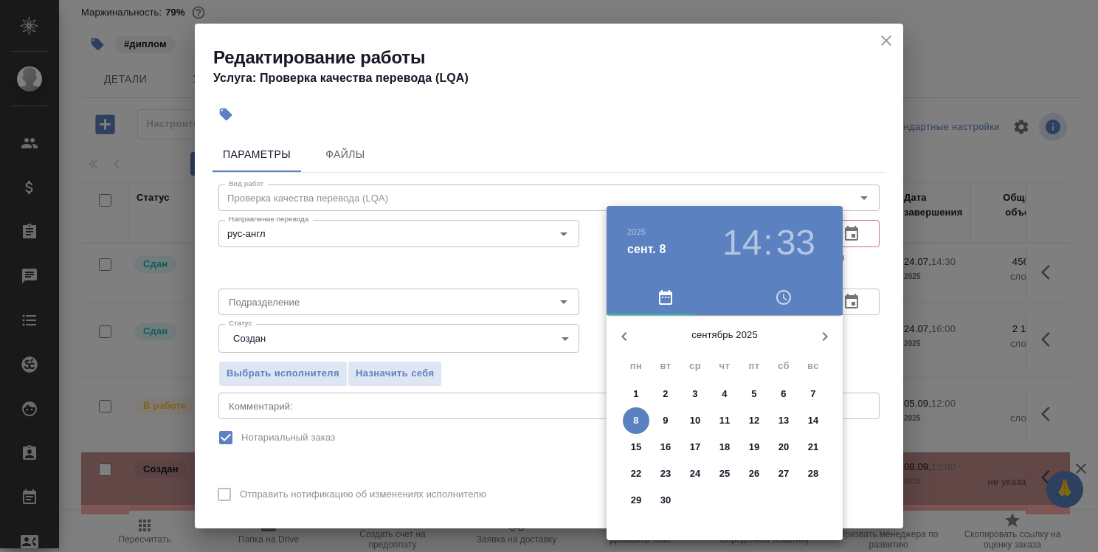
click at [756, 240] on h3 "14" at bounding box center [742, 242] width 39 height 41
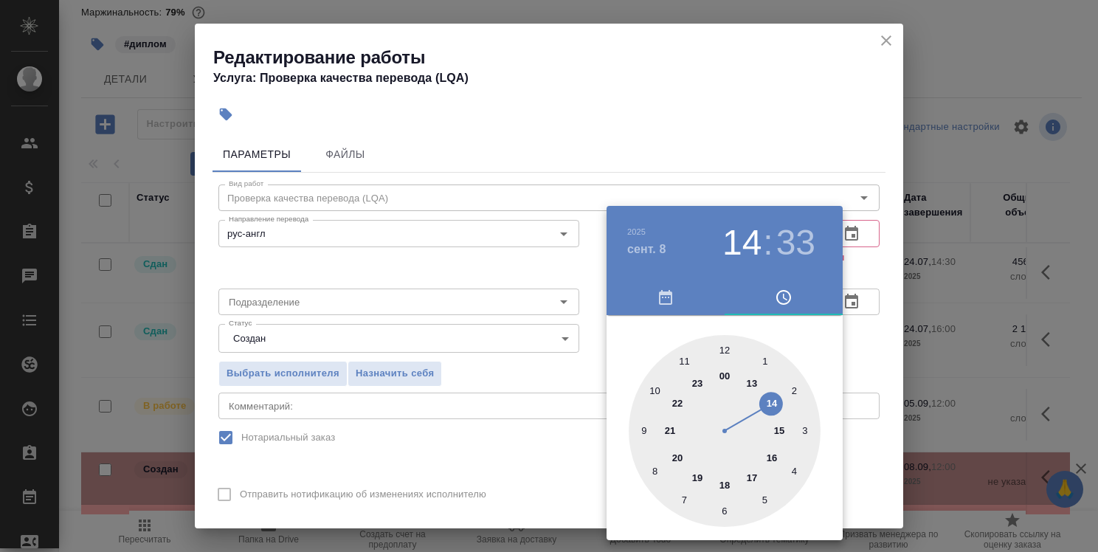
click at [641, 431] on div at bounding box center [725, 431] width 192 height 192
type input "08.09.2025 09:33"
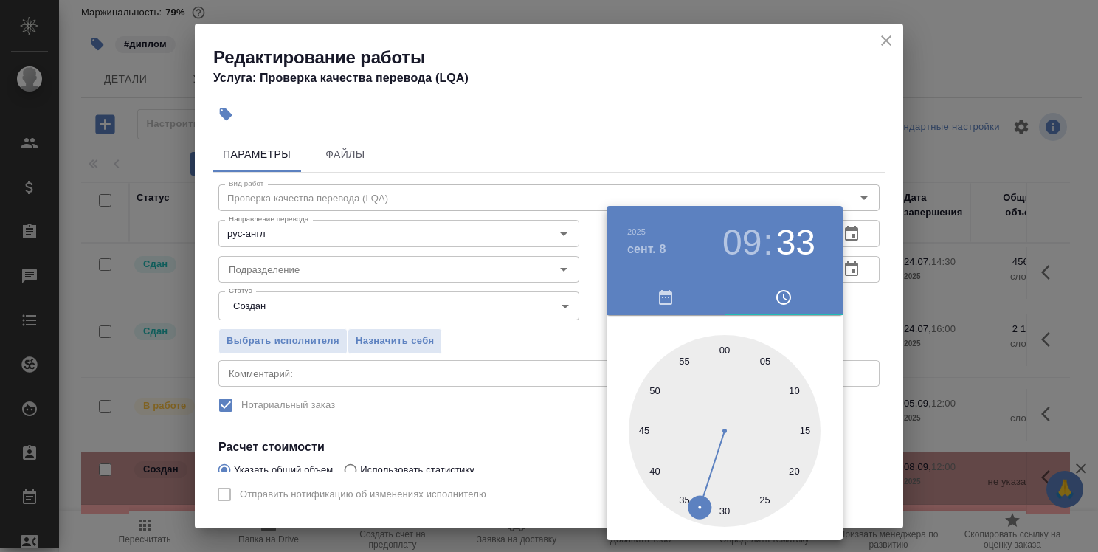
click at [880, 306] on div at bounding box center [549, 276] width 1098 height 552
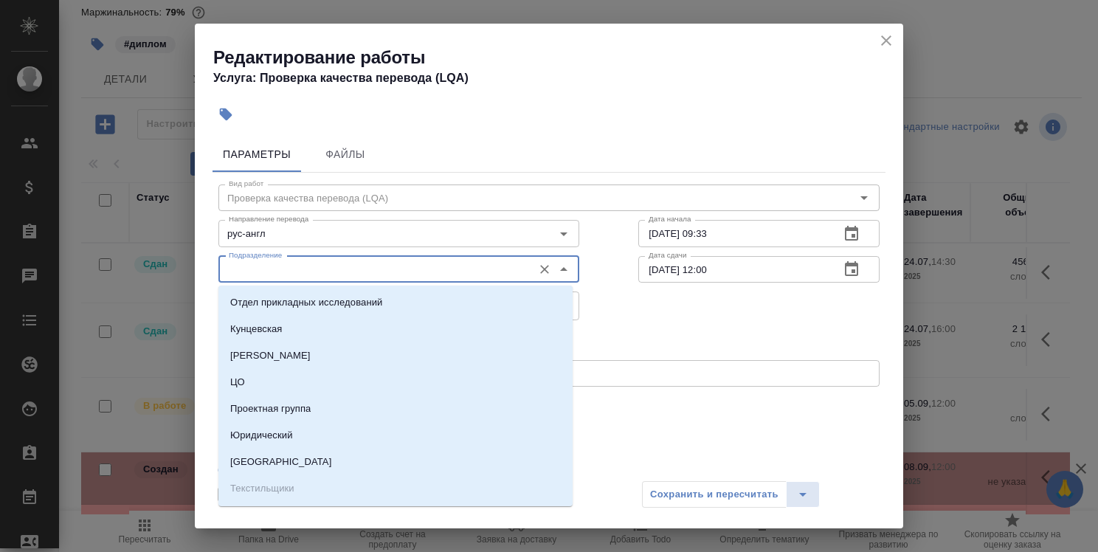
click at [334, 268] on input "Подразделение" at bounding box center [374, 270] width 303 height 18
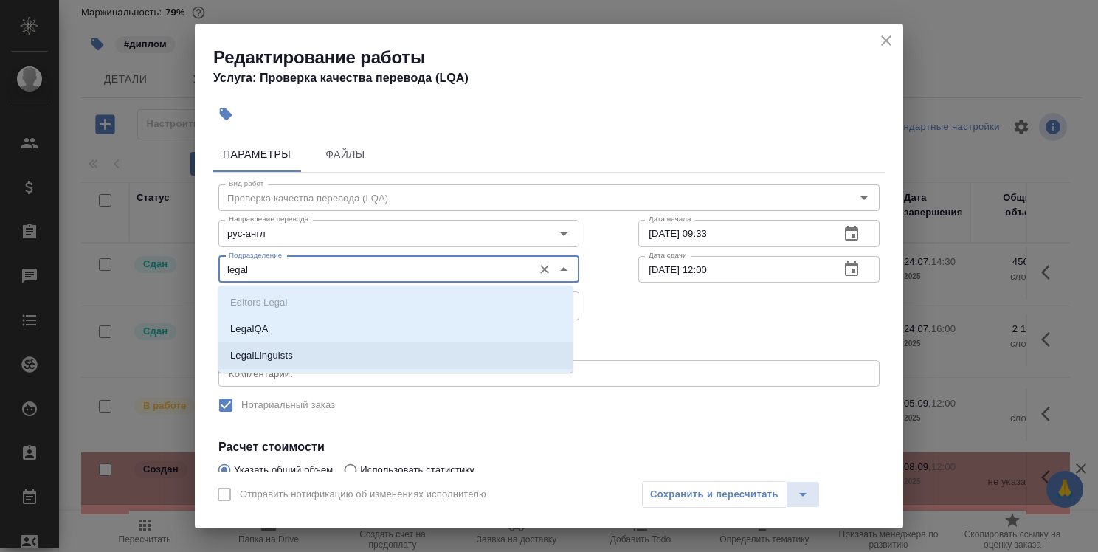
click at [369, 366] on li "LegalLinguists" at bounding box center [396, 356] width 354 height 27
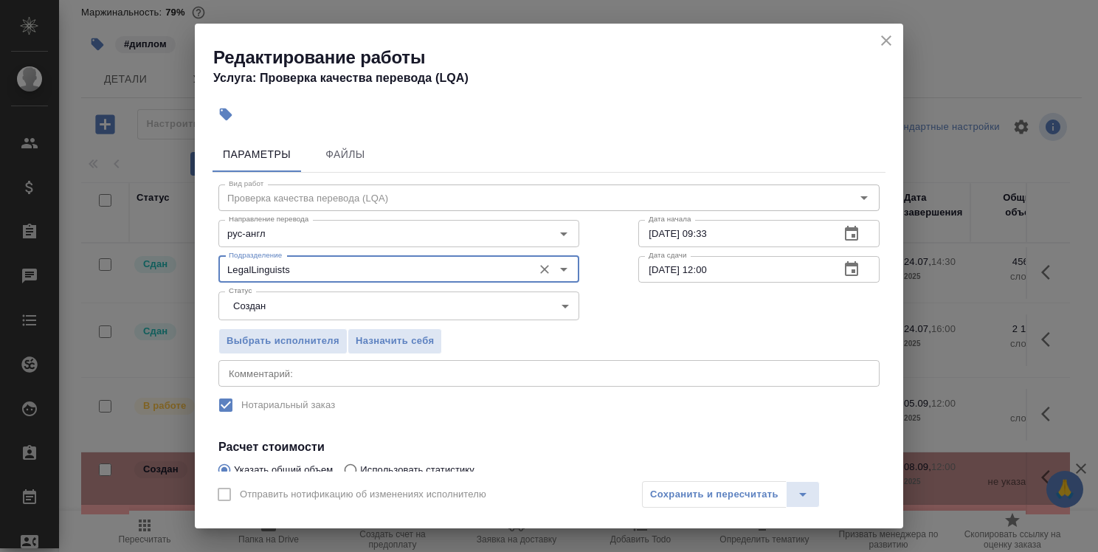
type input "LegalLinguists"
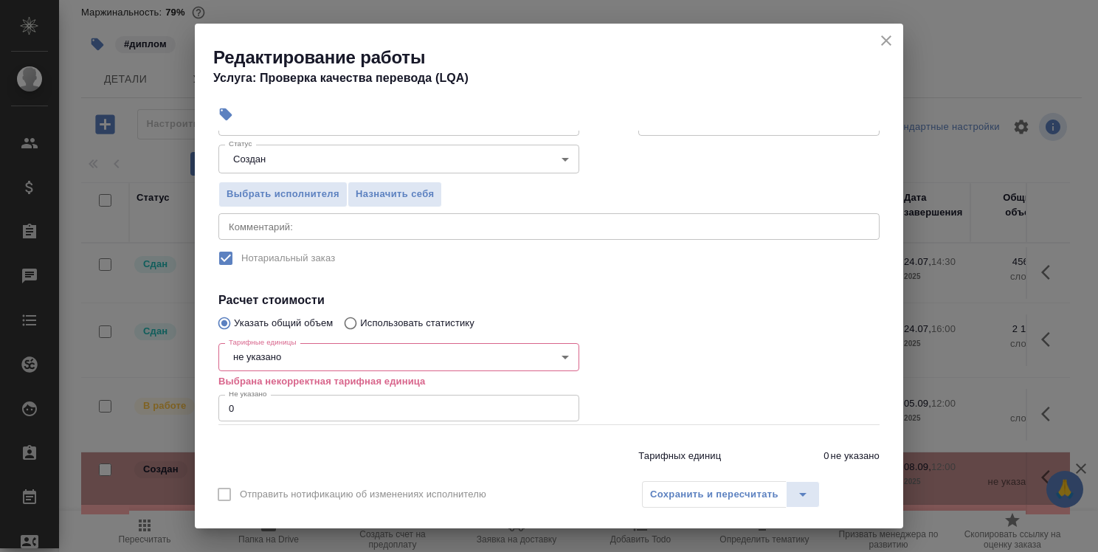
scroll to position [154, 0]
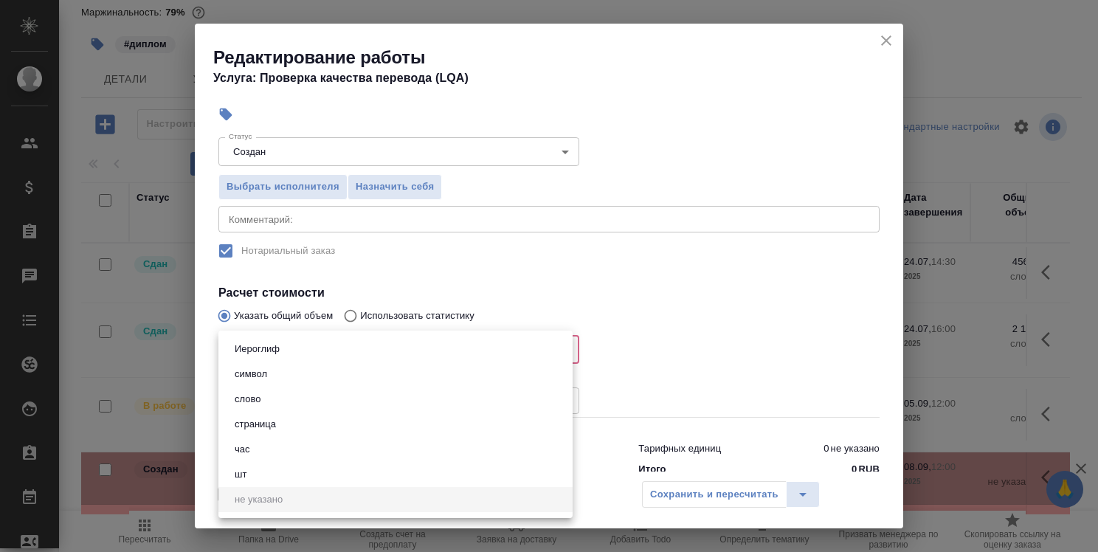
click at [467, 339] on body "🙏 .cls-1 fill:#fff; AWATERA Strelnikova Olga Клиенты Спецификации Заказы 0 Чаты…" at bounding box center [549, 276] width 1098 height 552
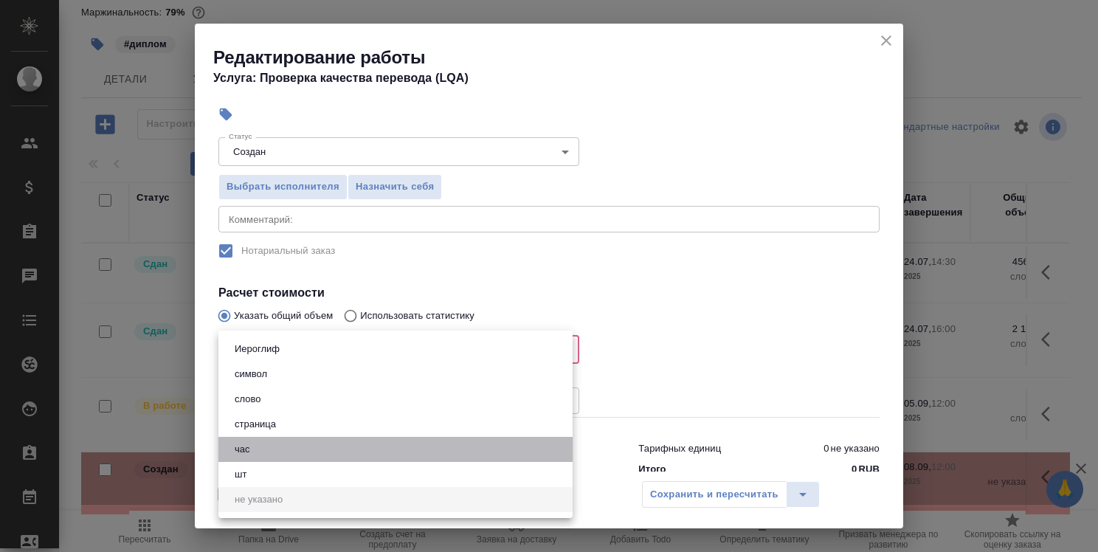
click at [478, 444] on li "час" at bounding box center [396, 449] width 354 height 25
type input "5a8b1489cc6b4906c91bfd93"
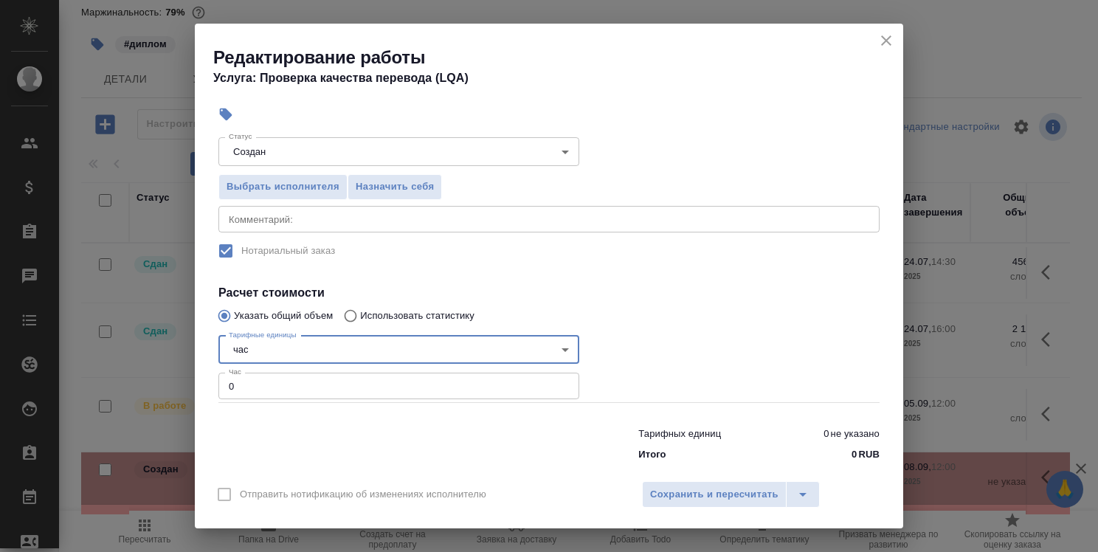
click at [462, 393] on input "0" at bounding box center [399, 386] width 361 height 27
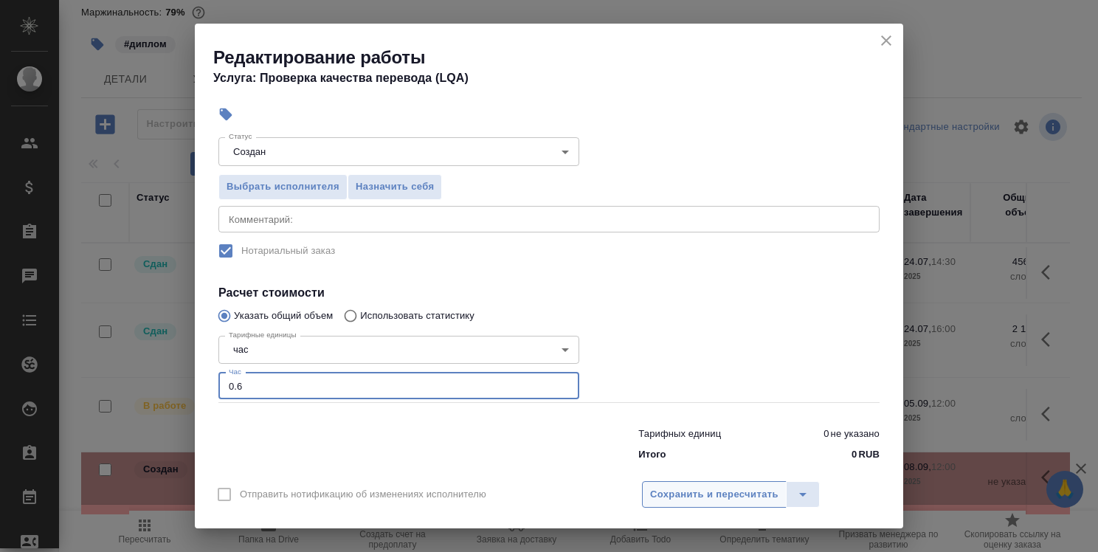
type input "0.6"
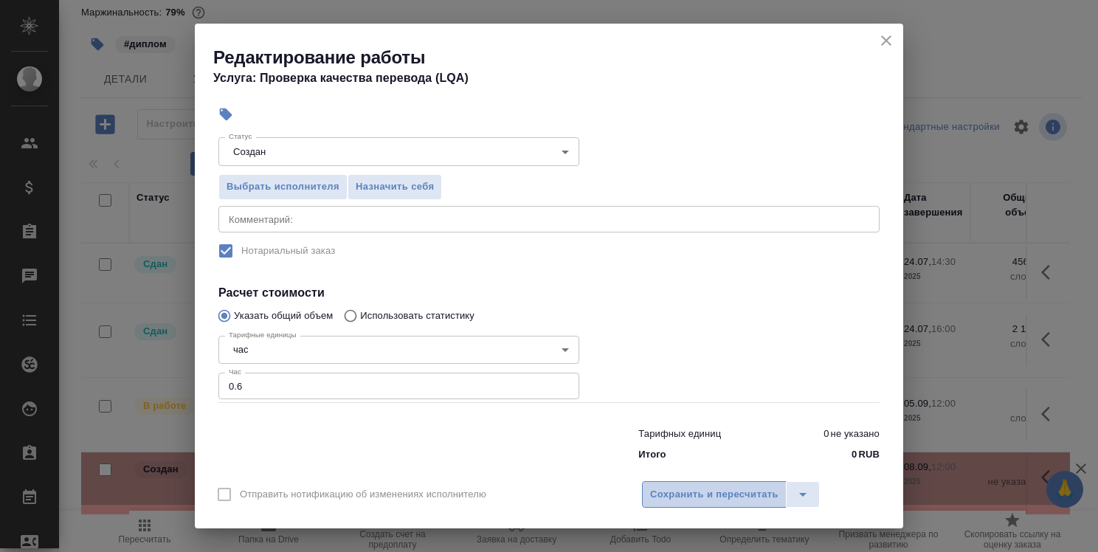
click at [718, 496] on span "Сохранить и пересчитать" at bounding box center [714, 494] width 128 height 17
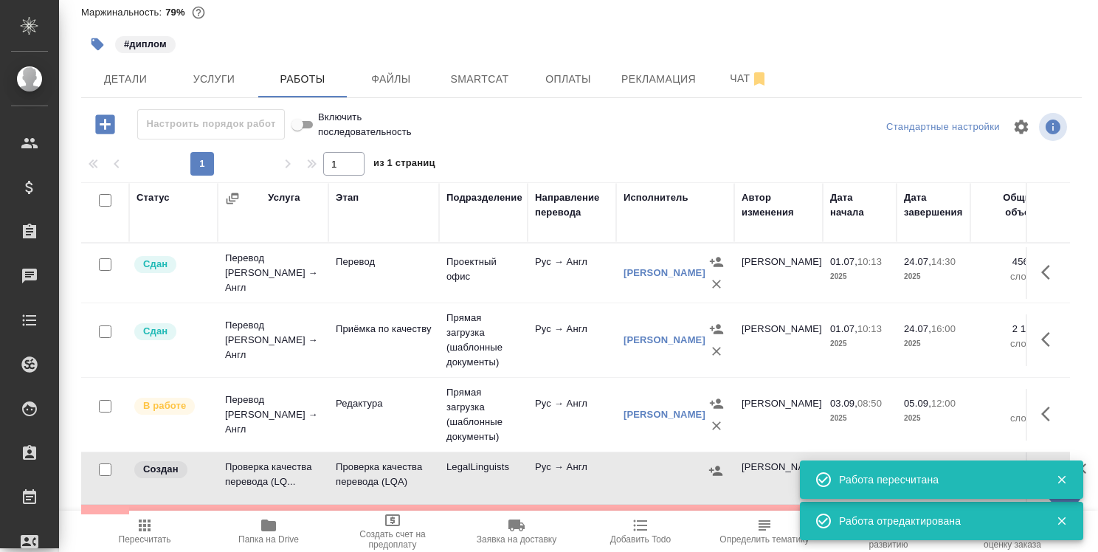
click at [1062, 469] on div at bounding box center [1056, 479] width 44 height 21
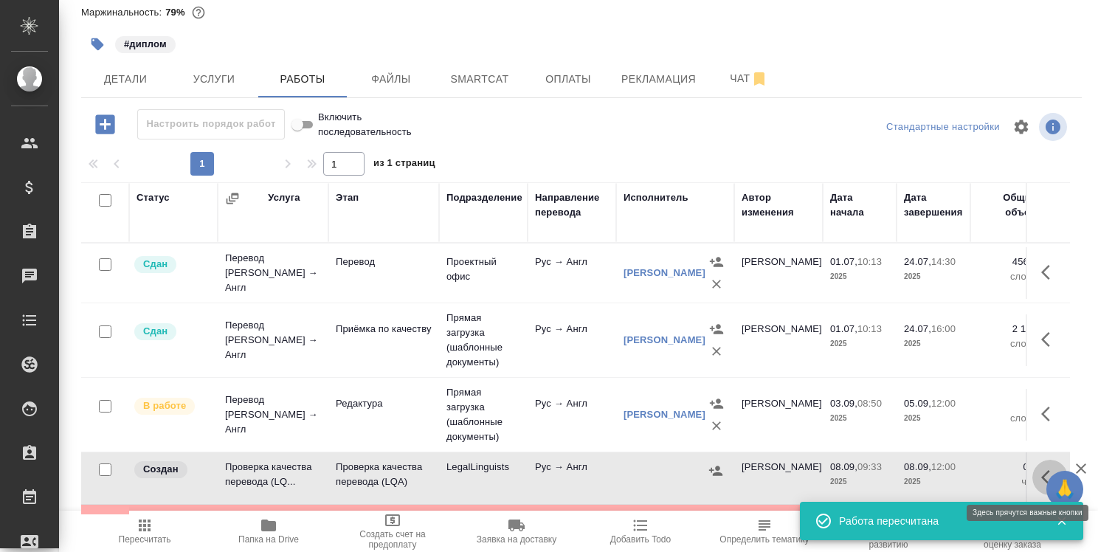
click at [1042, 476] on icon "button" at bounding box center [1046, 477] width 9 height 15
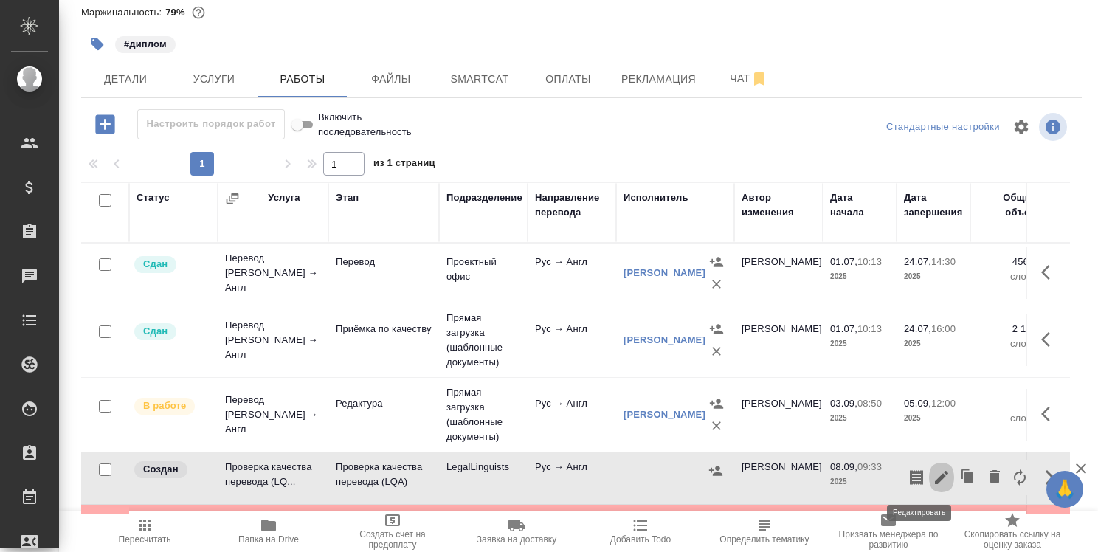
click at [935, 476] on icon "button" at bounding box center [941, 477] width 13 height 13
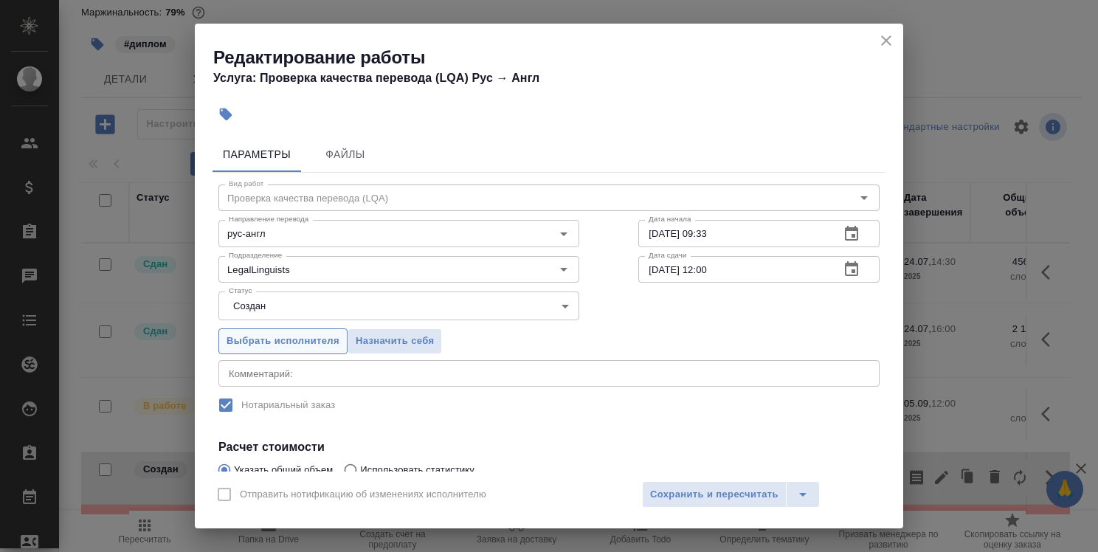
click at [306, 330] on button "Выбрать исполнителя" at bounding box center [283, 341] width 129 height 26
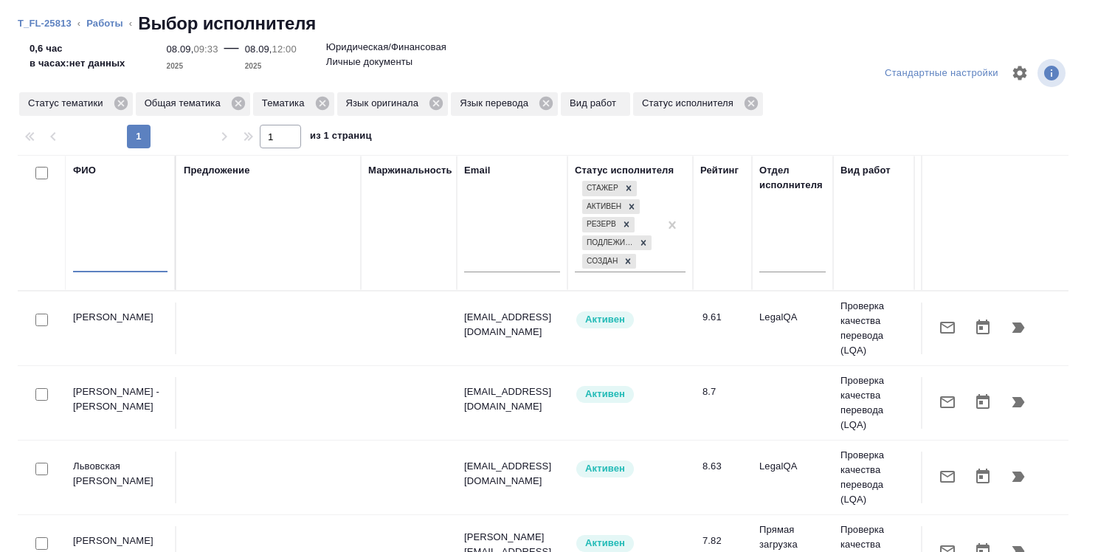
click at [144, 261] on input "text" at bounding box center [120, 263] width 94 height 18
type input "p"
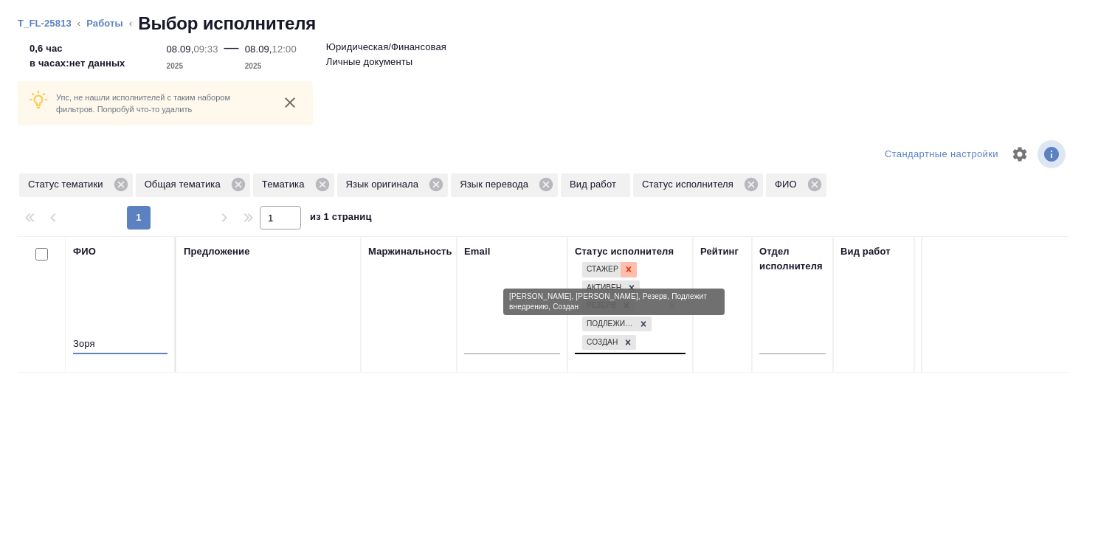
click at [627, 272] on icon at bounding box center [629, 269] width 10 height 10
type input "Зоря"
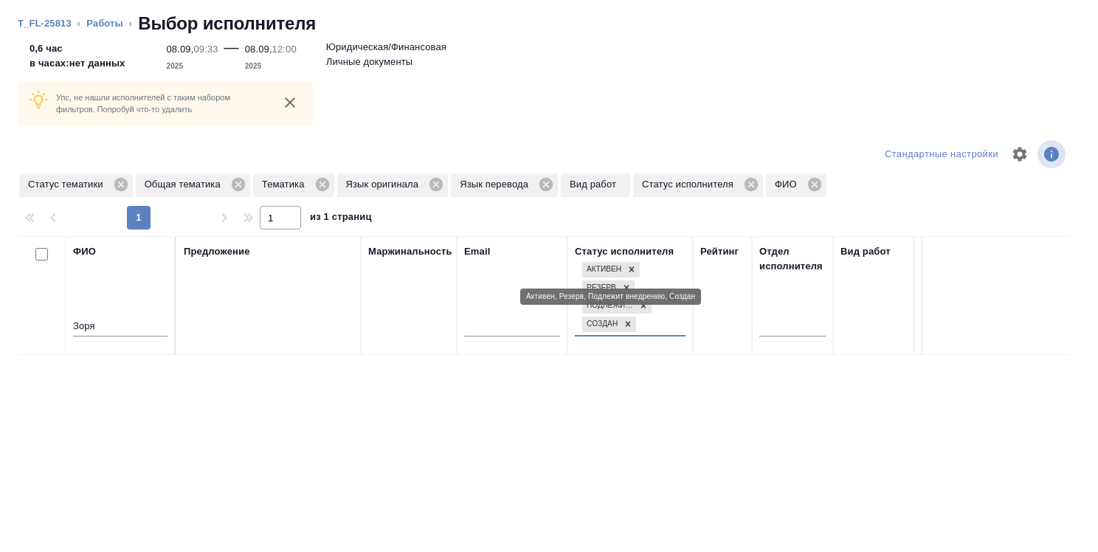
click at [627, 272] on icon at bounding box center [632, 269] width 10 height 10
click at [627, 272] on icon at bounding box center [627, 269] width 10 height 10
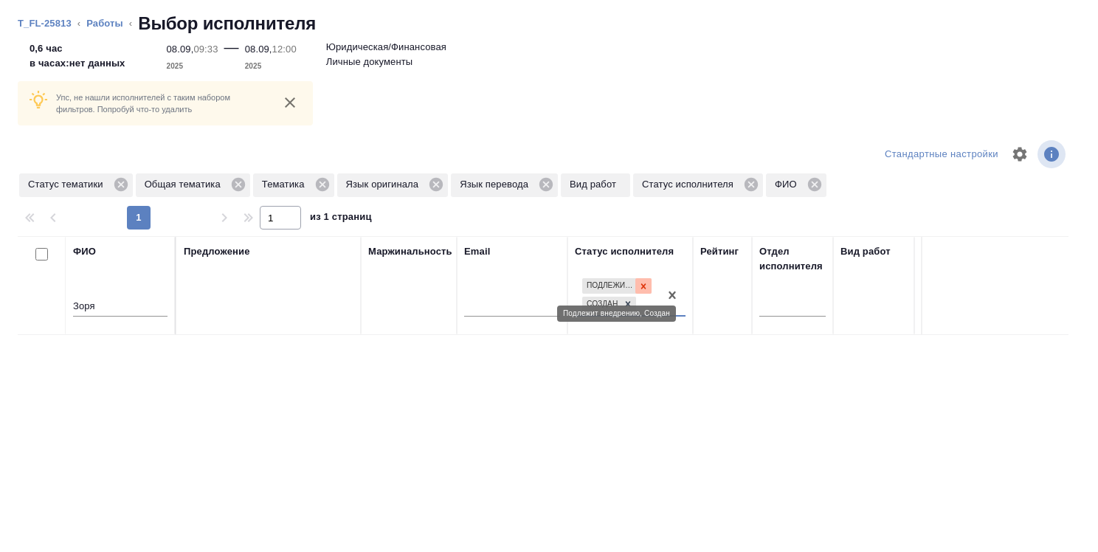
click at [644, 286] on icon at bounding box center [643, 285] width 5 height 5
click at [626, 300] on icon at bounding box center [628, 301] width 5 height 5
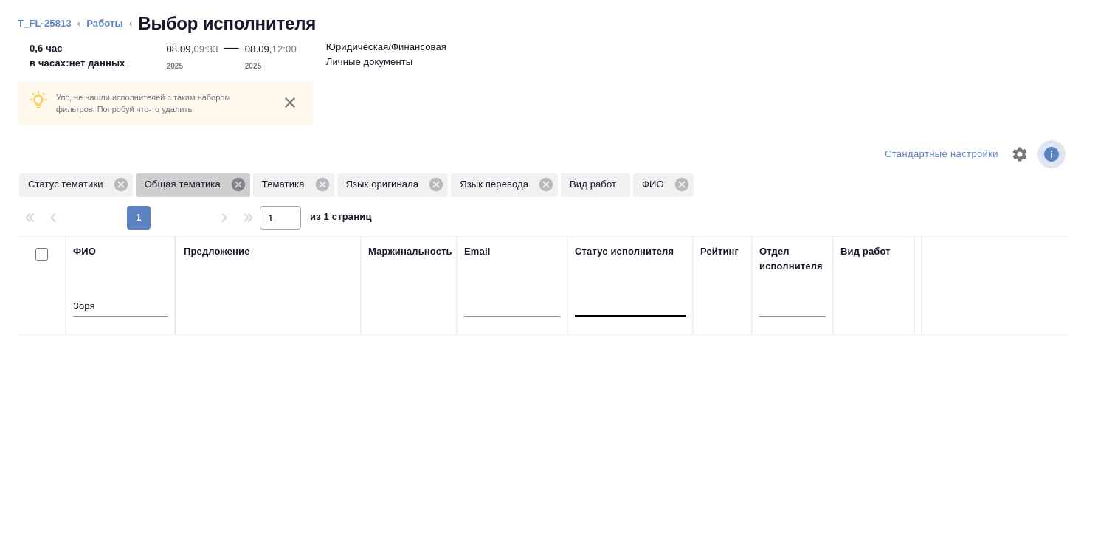
click at [240, 185] on icon at bounding box center [238, 184] width 13 height 13
click at [205, 185] on icon at bounding box center [204, 184] width 16 height 16
click at [235, 183] on icon at bounding box center [235, 184] width 16 height 16
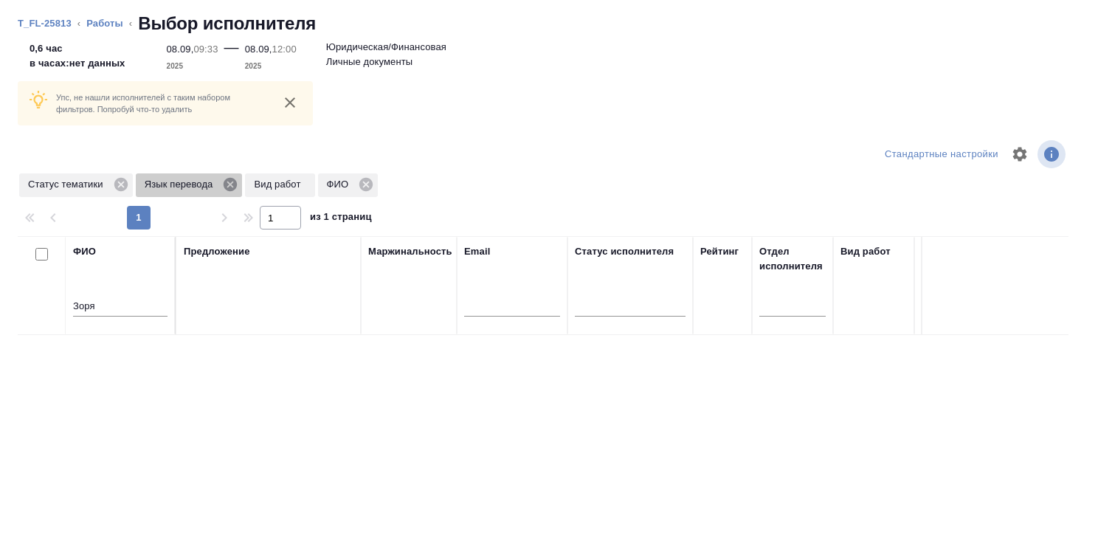
click at [228, 184] on icon at bounding box center [230, 184] width 13 height 13
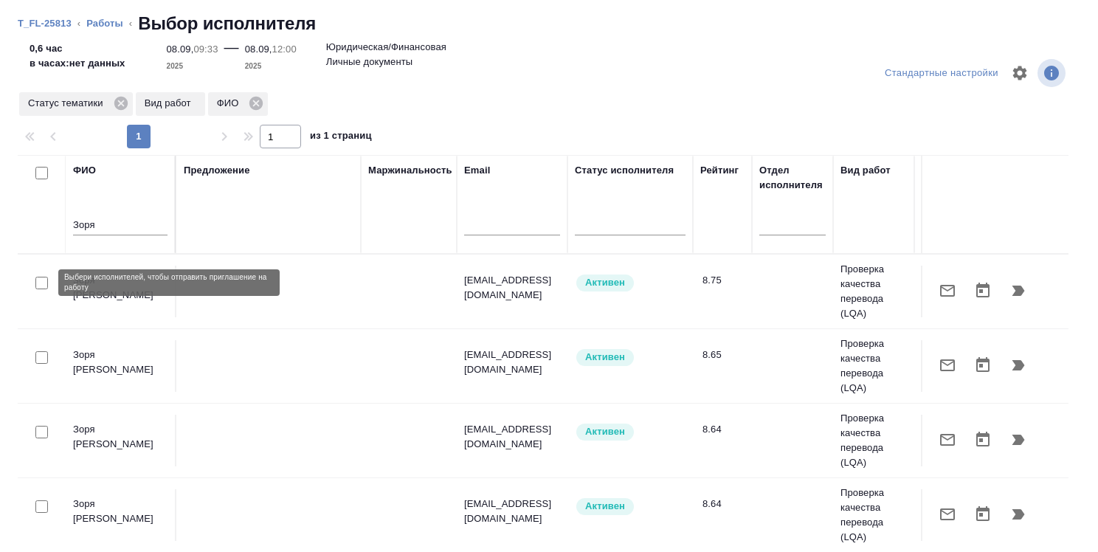
click at [45, 281] on input "checkbox" at bounding box center [41, 283] width 13 height 13
checkbox input "true"
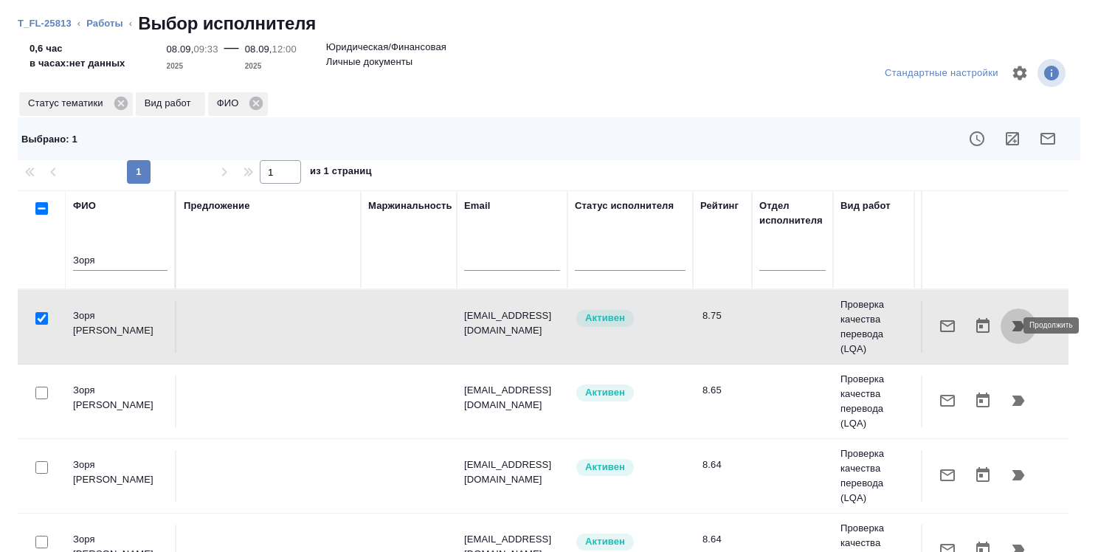
click at [1013, 323] on icon "button" at bounding box center [1019, 326] width 13 height 10
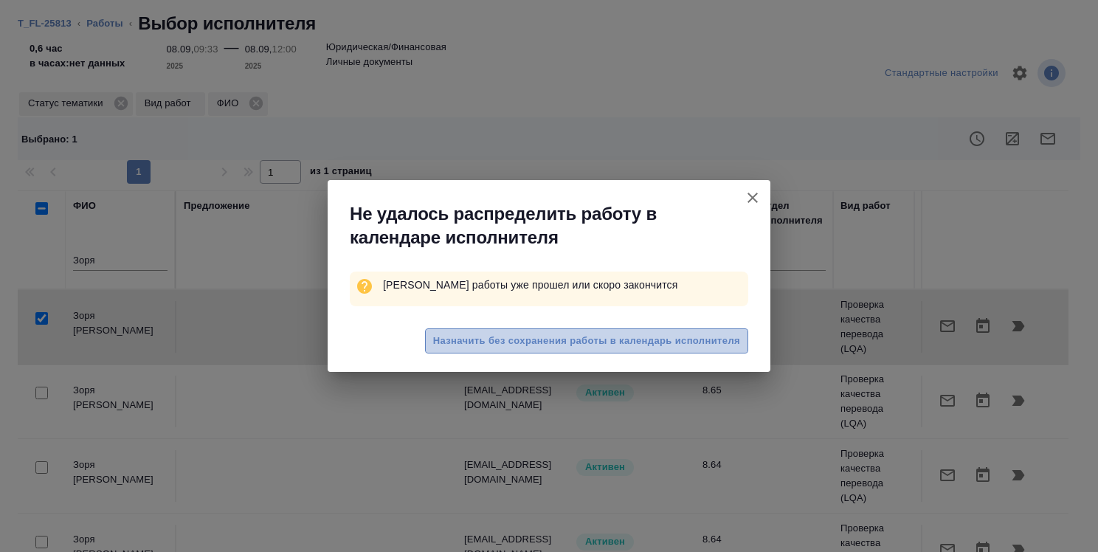
click at [612, 336] on span "Назначить без сохранения работы в календарь исполнителя" at bounding box center [586, 341] width 307 height 17
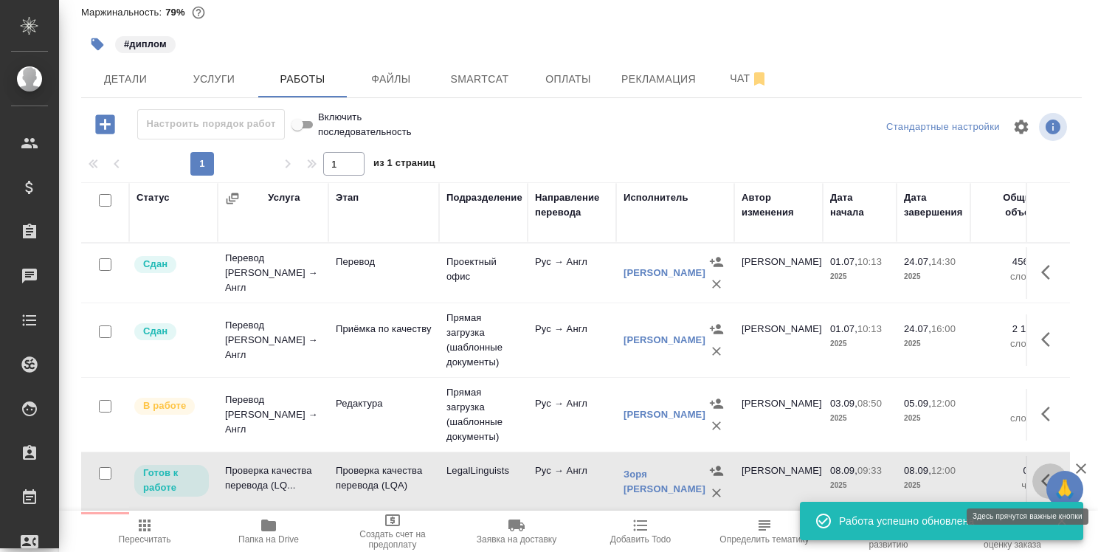
click at [1042, 478] on icon "button" at bounding box center [1046, 481] width 9 height 15
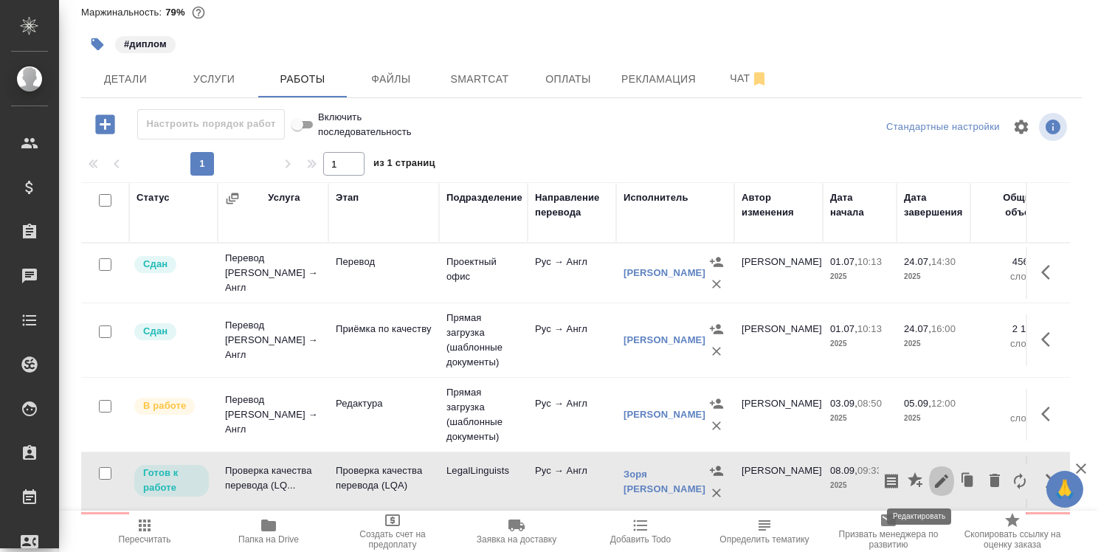
click at [935, 483] on icon "button" at bounding box center [941, 481] width 13 height 13
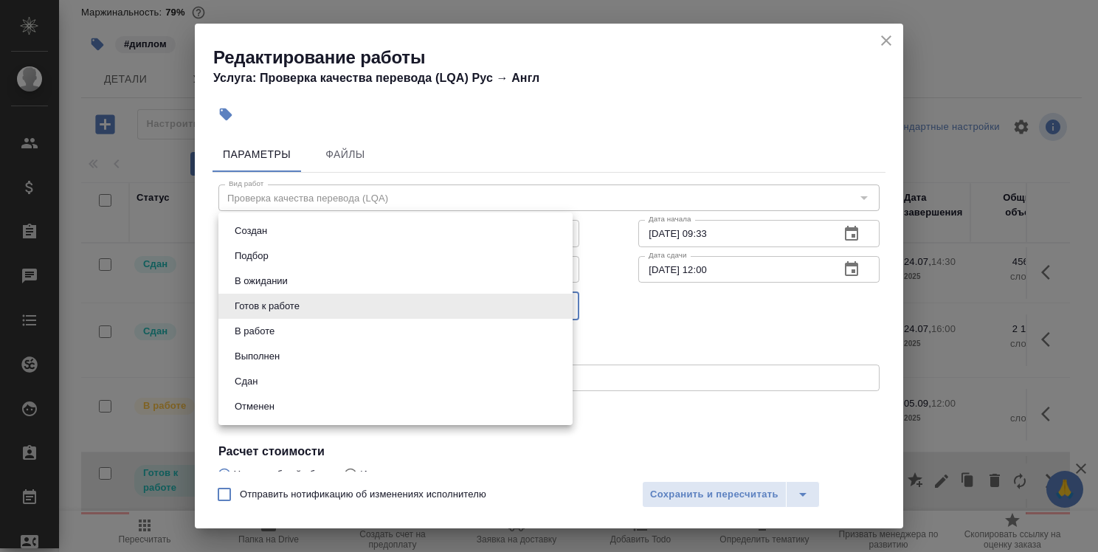
click at [464, 312] on body "🙏 .cls-1 fill:#fff; AWATERA Strelnikova Olga Клиенты Спецификации Заказы 0 Чаты…" at bounding box center [549, 276] width 1098 height 552
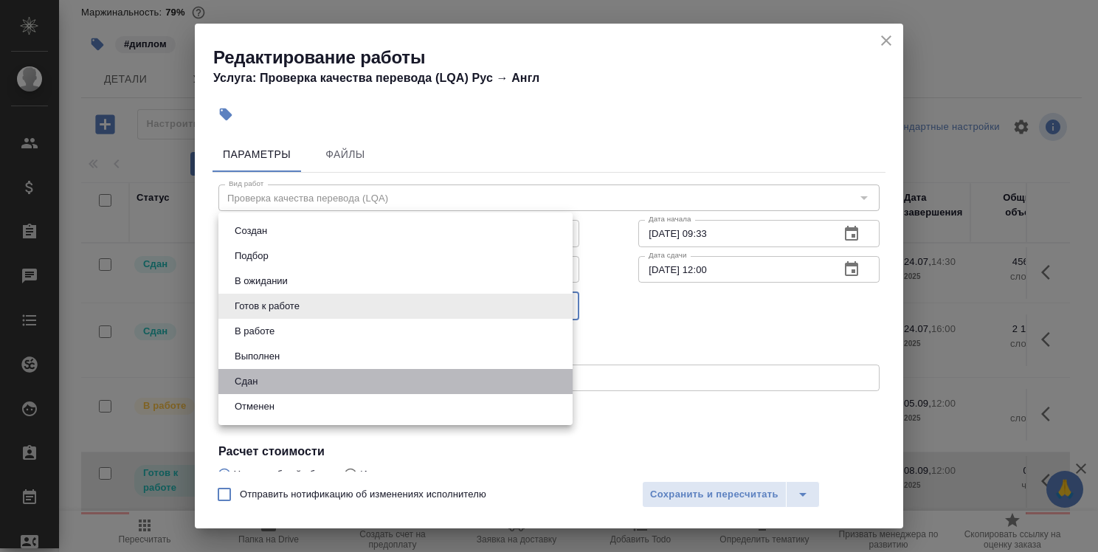
click at [461, 379] on li "Сдан" at bounding box center [396, 381] width 354 height 25
type input "closed"
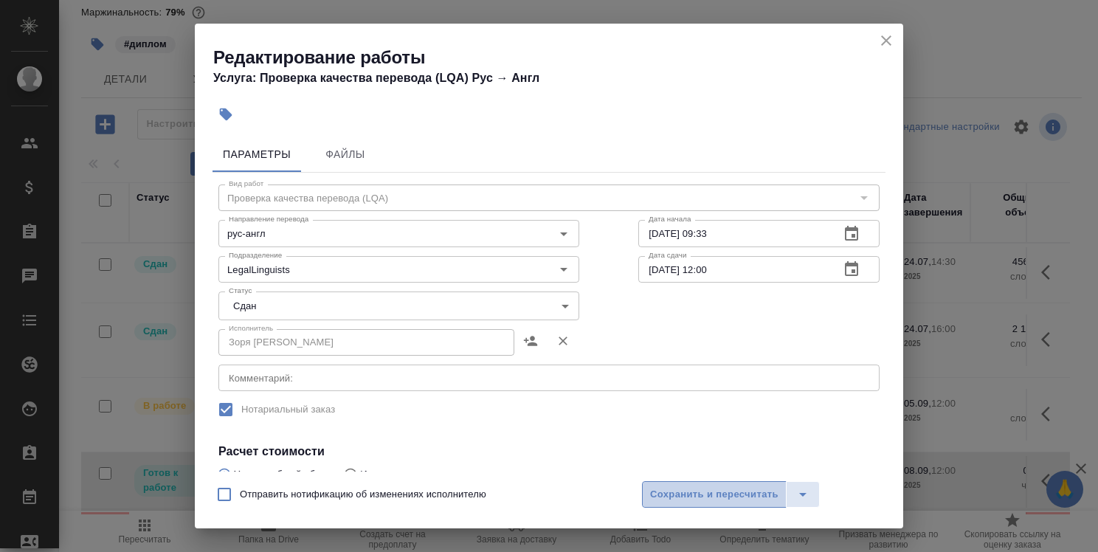
click at [664, 496] on span "Сохранить и пересчитать" at bounding box center [714, 494] width 128 height 17
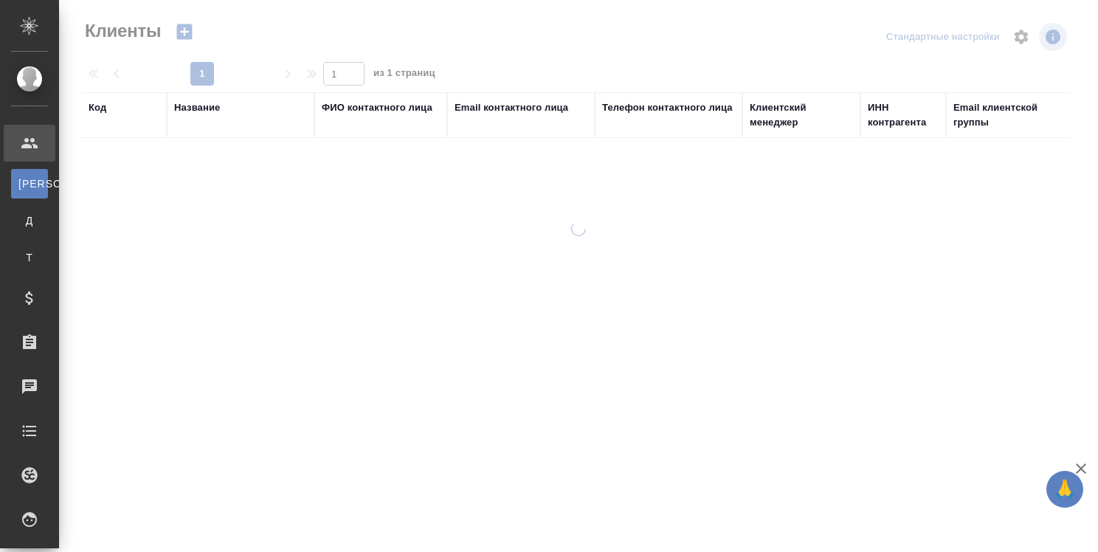
select select "RU"
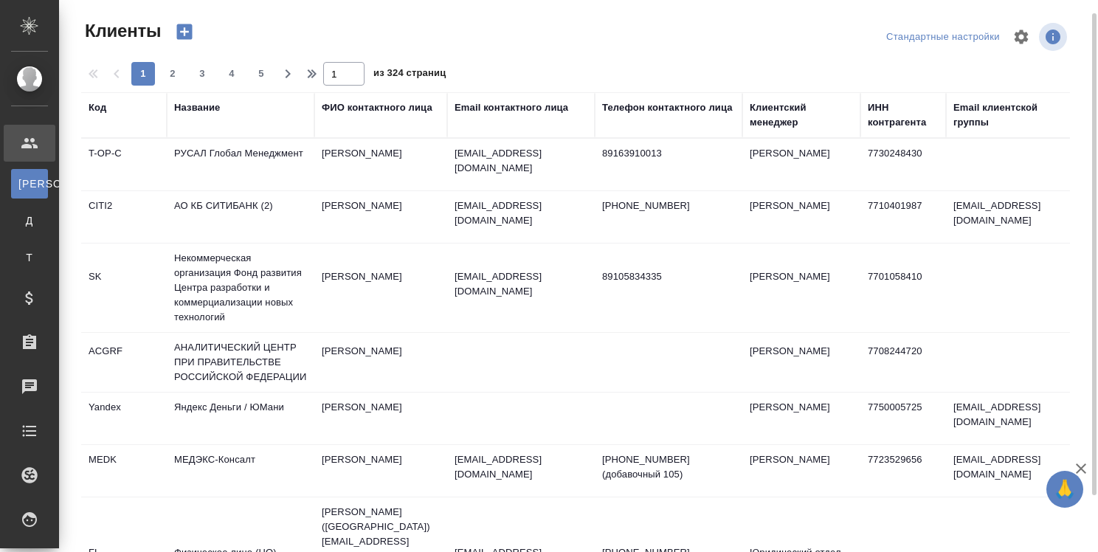
scroll to position [80, 0]
select select "RU"
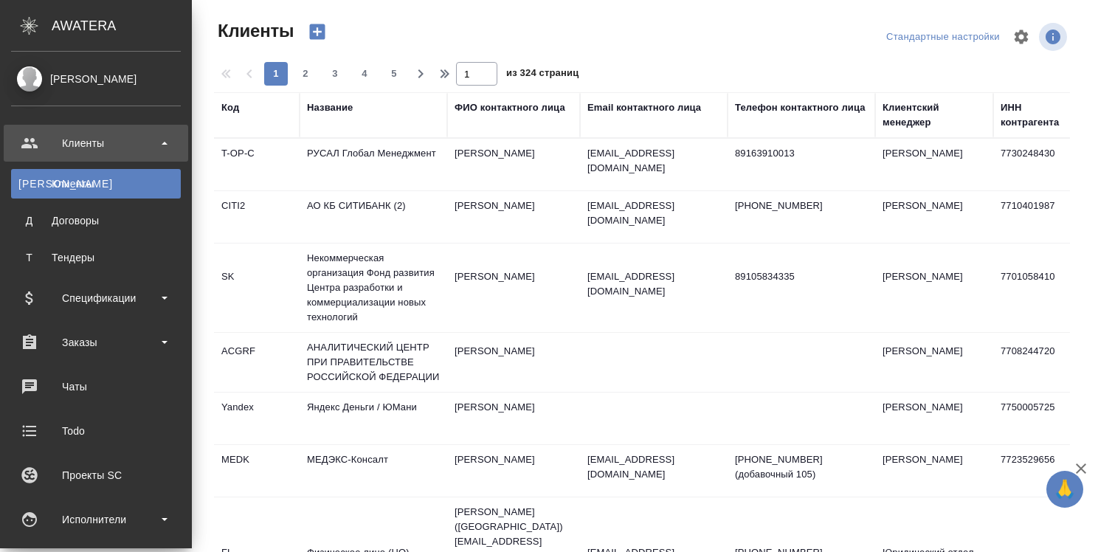
click at [49, 542] on ul "Клиенты К Клиенты Д Договоры Т Тендеры Спецификации Заказы 0 Чаты Todo Проекты …" at bounding box center [96, 504] width 192 height 775
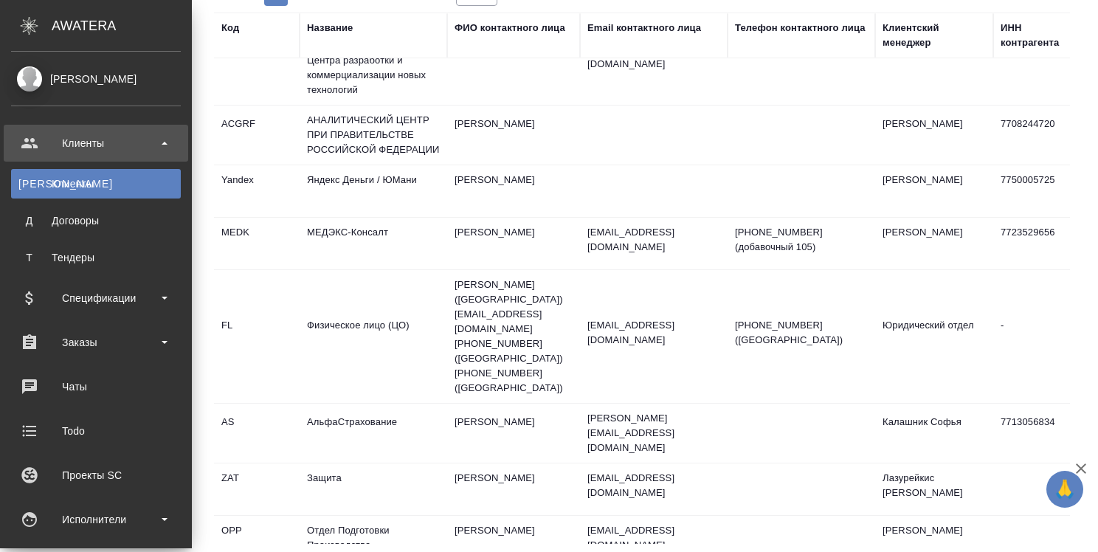
scroll to position [221, 0]
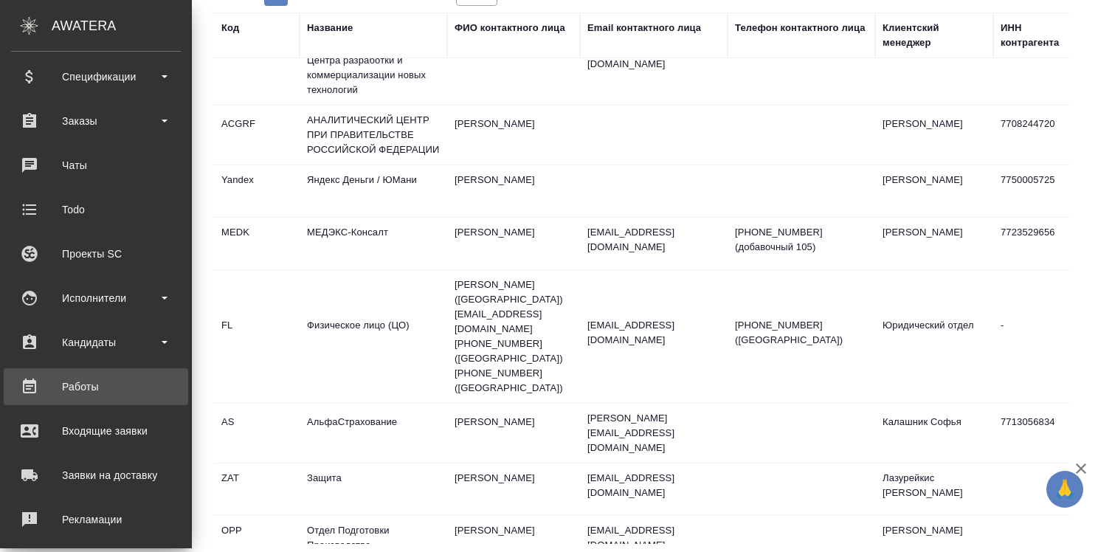
click at [135, 396] on div "Работы" at bounding box center [96, 387] width 170 height 22
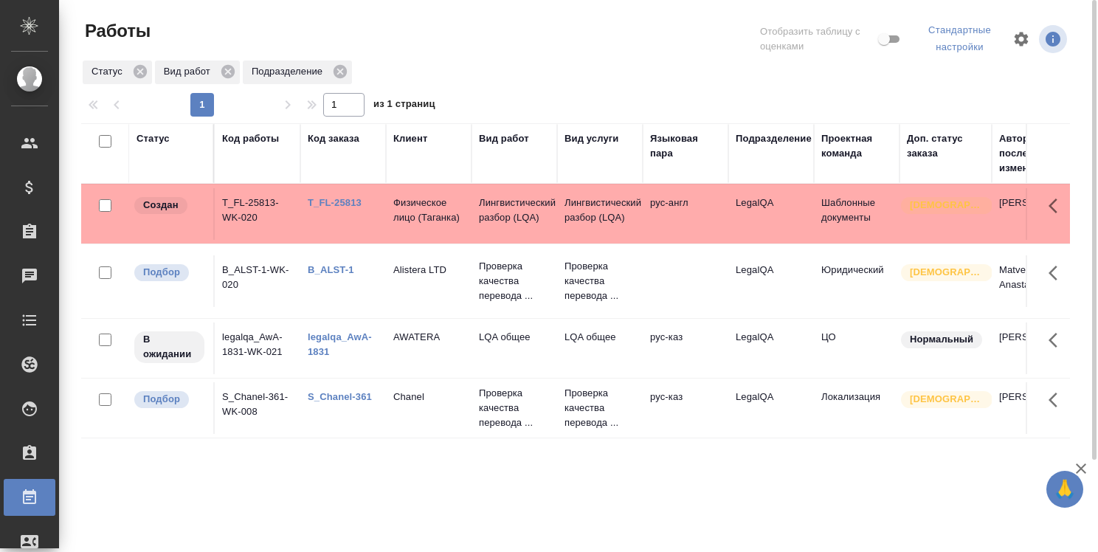
click at [354, 206] on link "T_FL-25813" at bounding box center [335, 202] width 54 height 11
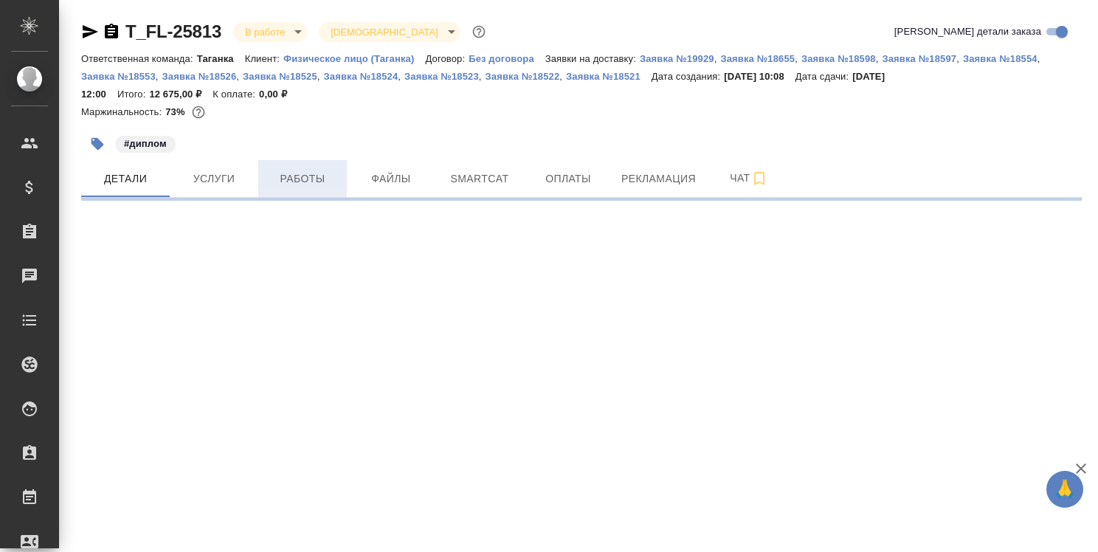
click at [313, 181] on span "Работы" at bounding box center [302, 179] width 71 height 18
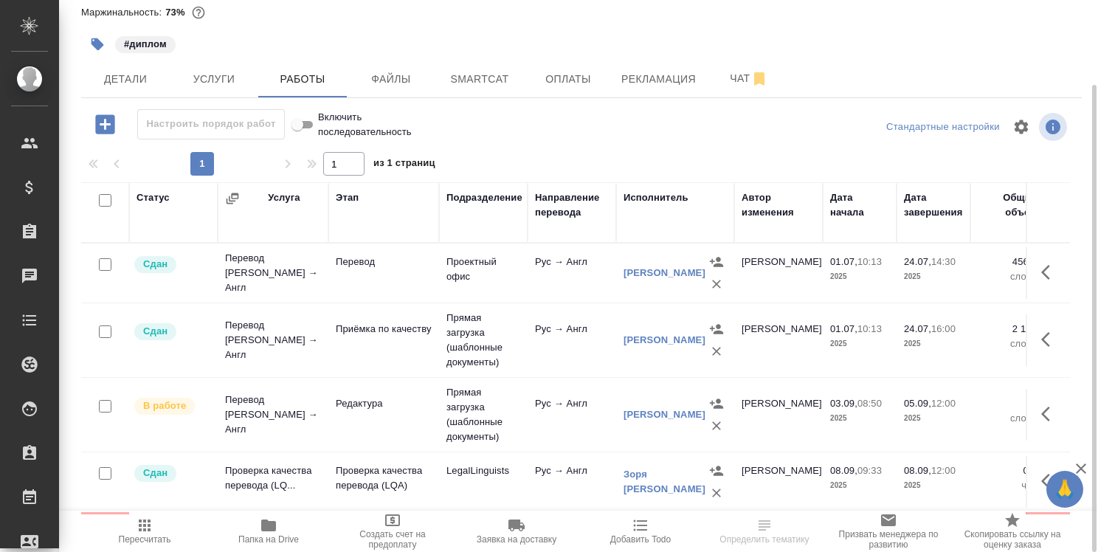
scroll to position [74, 0]
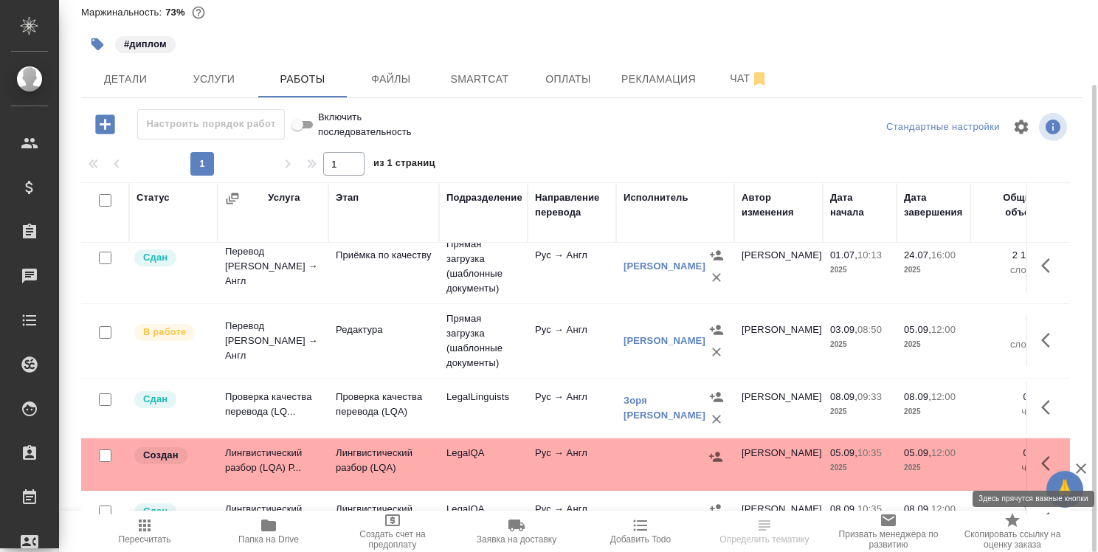
click at [1042, 469] on icon "button" at bounding box center [1046, 463] width 9 height 15
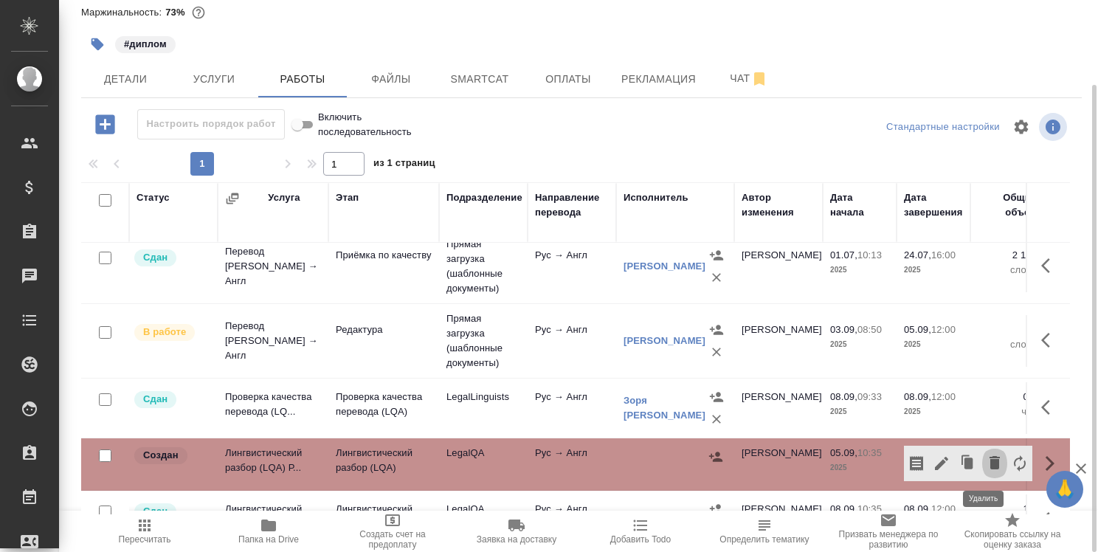
click at [986, 458] on icon "button" at bounding box center [995, 463] width 18 height 18
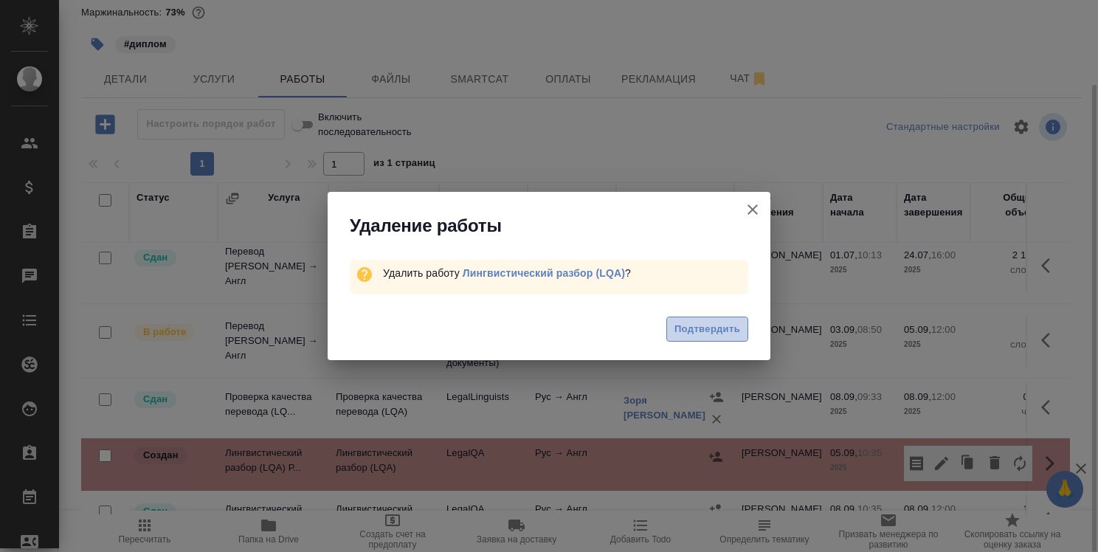
click at [707, 322] on span "Подтвердить" at bounding box center [708, 329] width 66 height 17
